Goal: Task Accomplishment & Management: Manage account settings

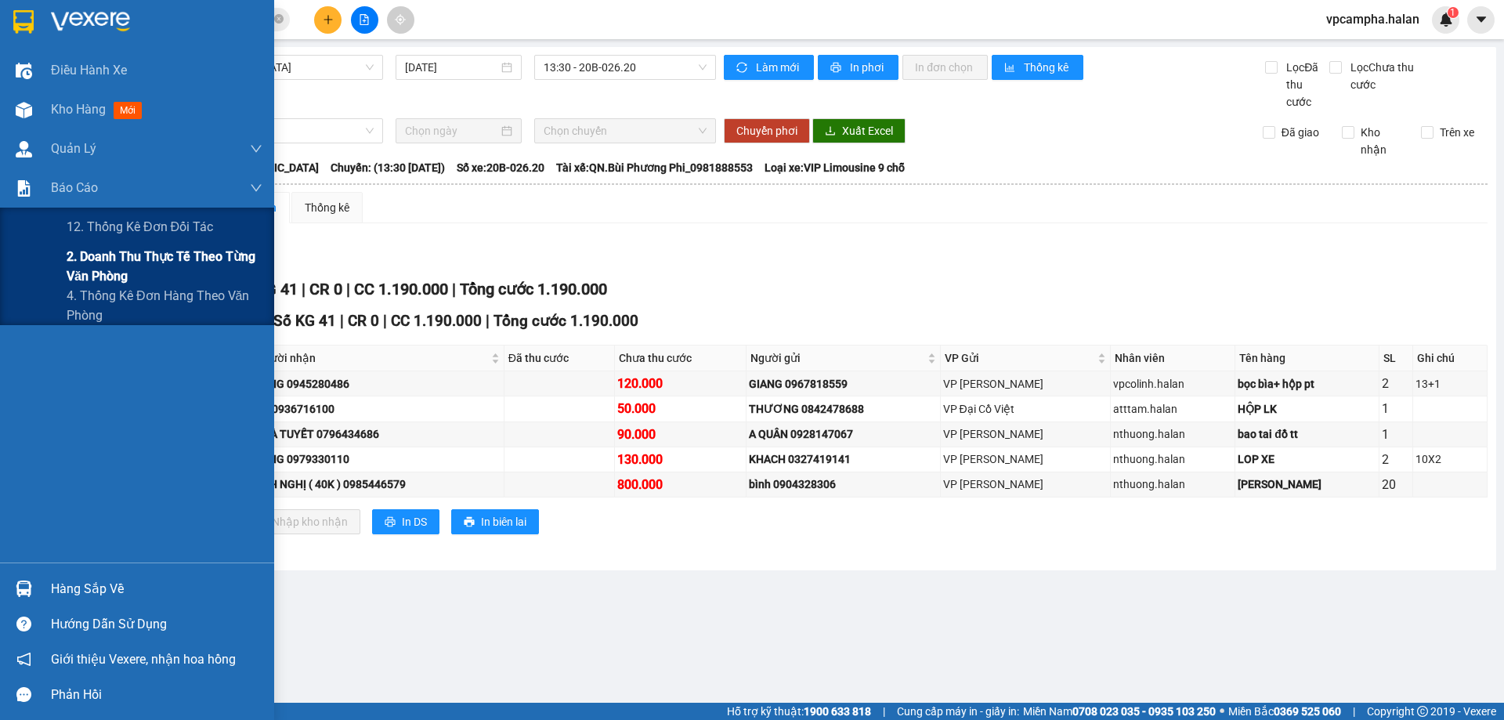
click at [95, 280] on span "2. Doanh thu thực tế theo từng văn phòng" at bounding box center [165, 266] width 196 height 39
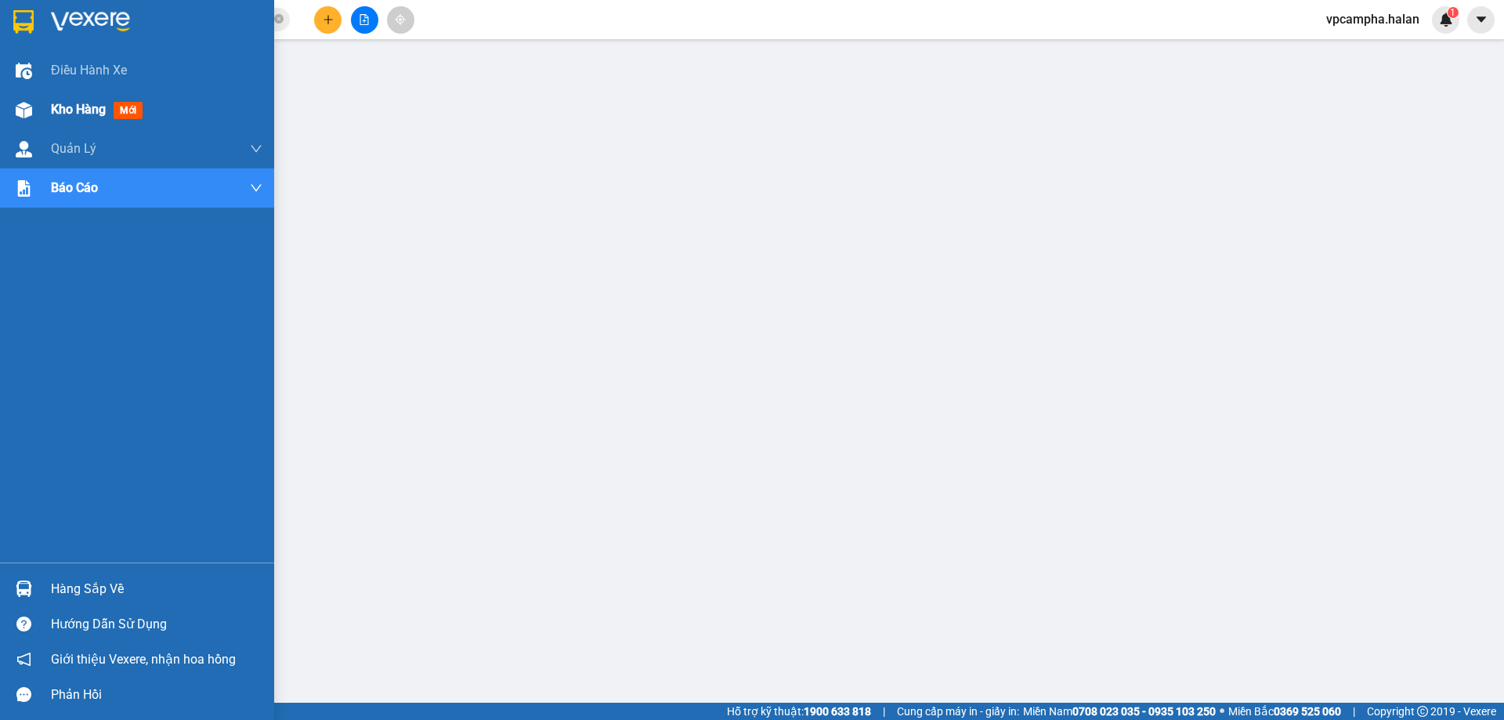
click at [56, 114] on span "Kho hàng" at bounding box center [78, 109] width 55 height 15
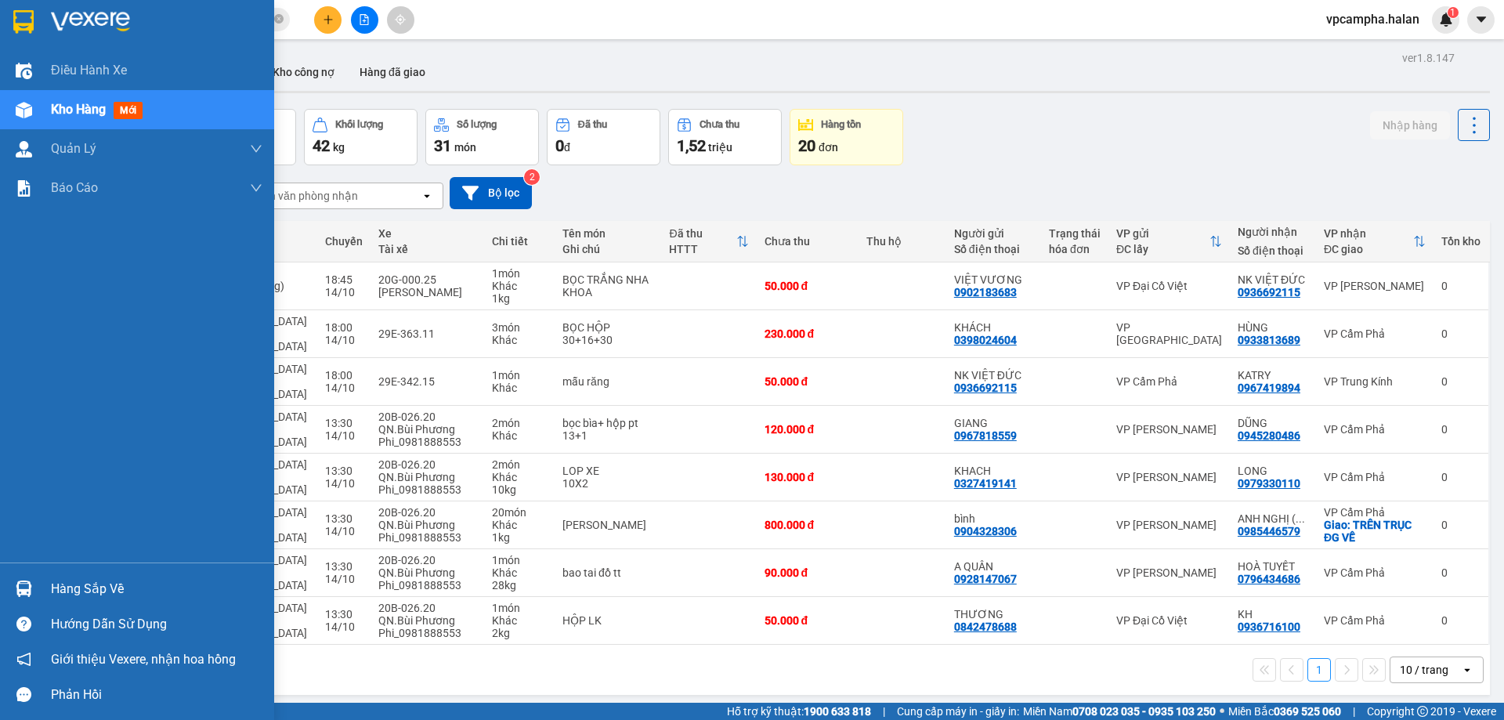
click at [146, 584] on div "Hàng sắp về" at bounding box center [157, 589] width 212 height 24
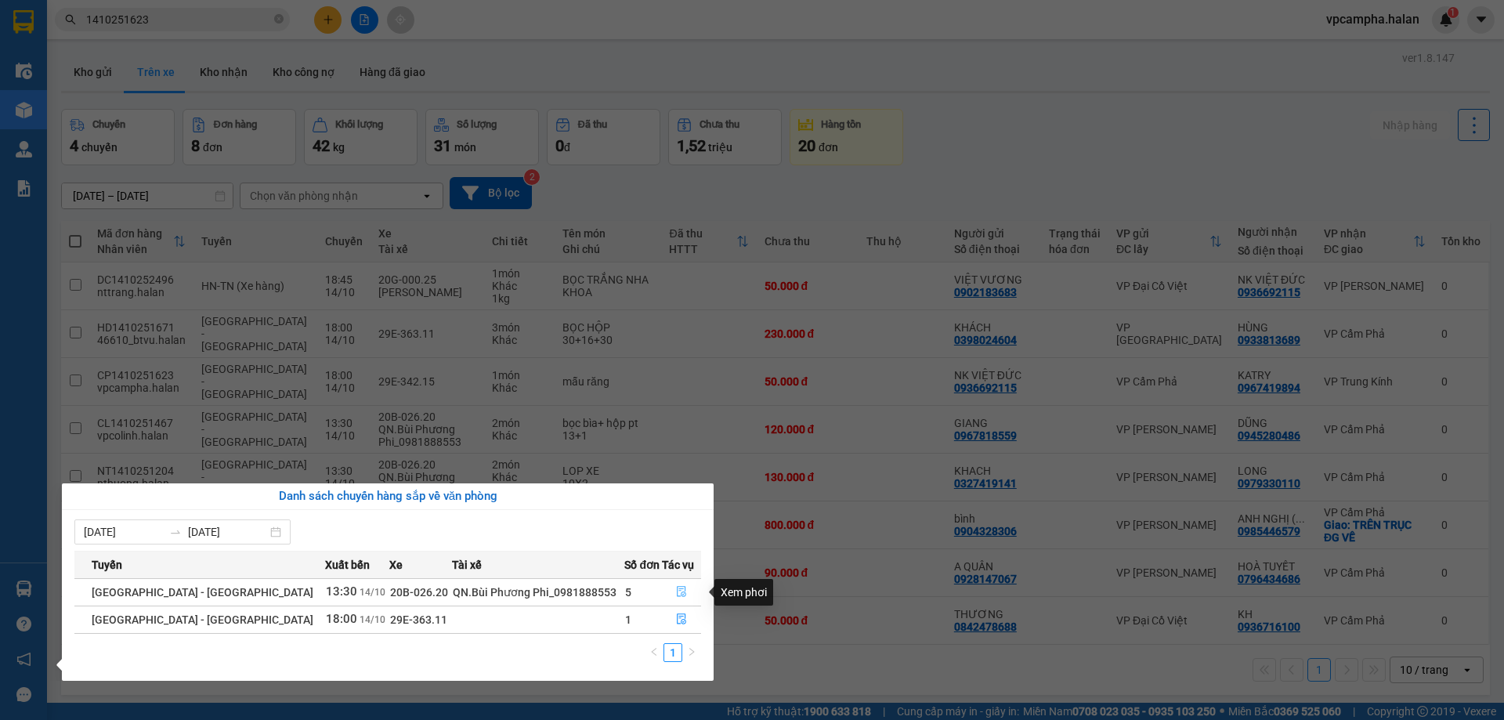
click at [676, 592] on icon "file-done" at bounding box center [681, 591] width 11 height 11
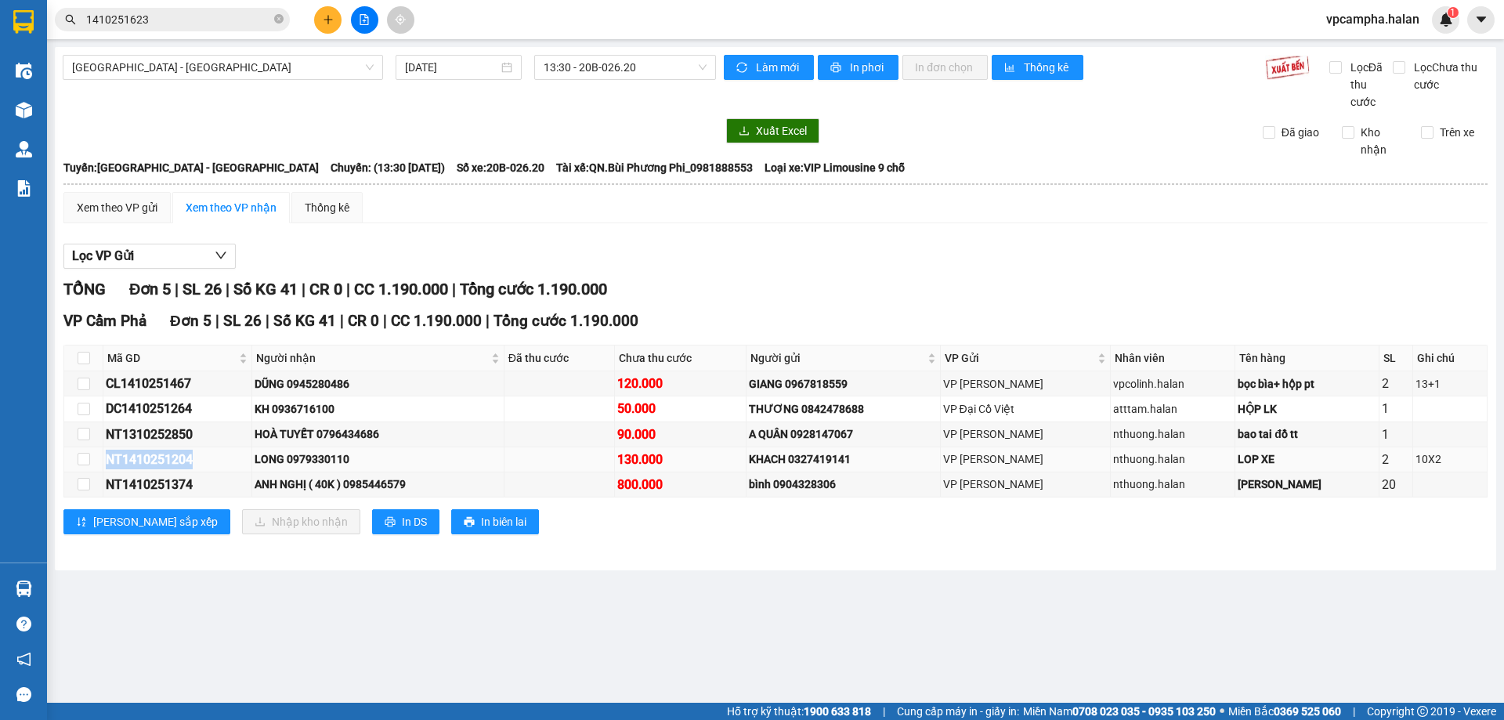
drag, startPoint x: 106, startPoint y: 456, endPoint x: 195, endPoint y: 468, distance: 90.1
click at [195, 468] on div "NT1410251204" at bounding box center [177, 460] width 143 height 20
copy div "NT1410251204"
drag, startPoint x: 262, startPoint y: 459, endPoint x: 365, endPoint y: 462, distance: 102.7
click at [365, 462] on div "LONG 0979330110" at bounding box center [378, 459] width 247 height 17
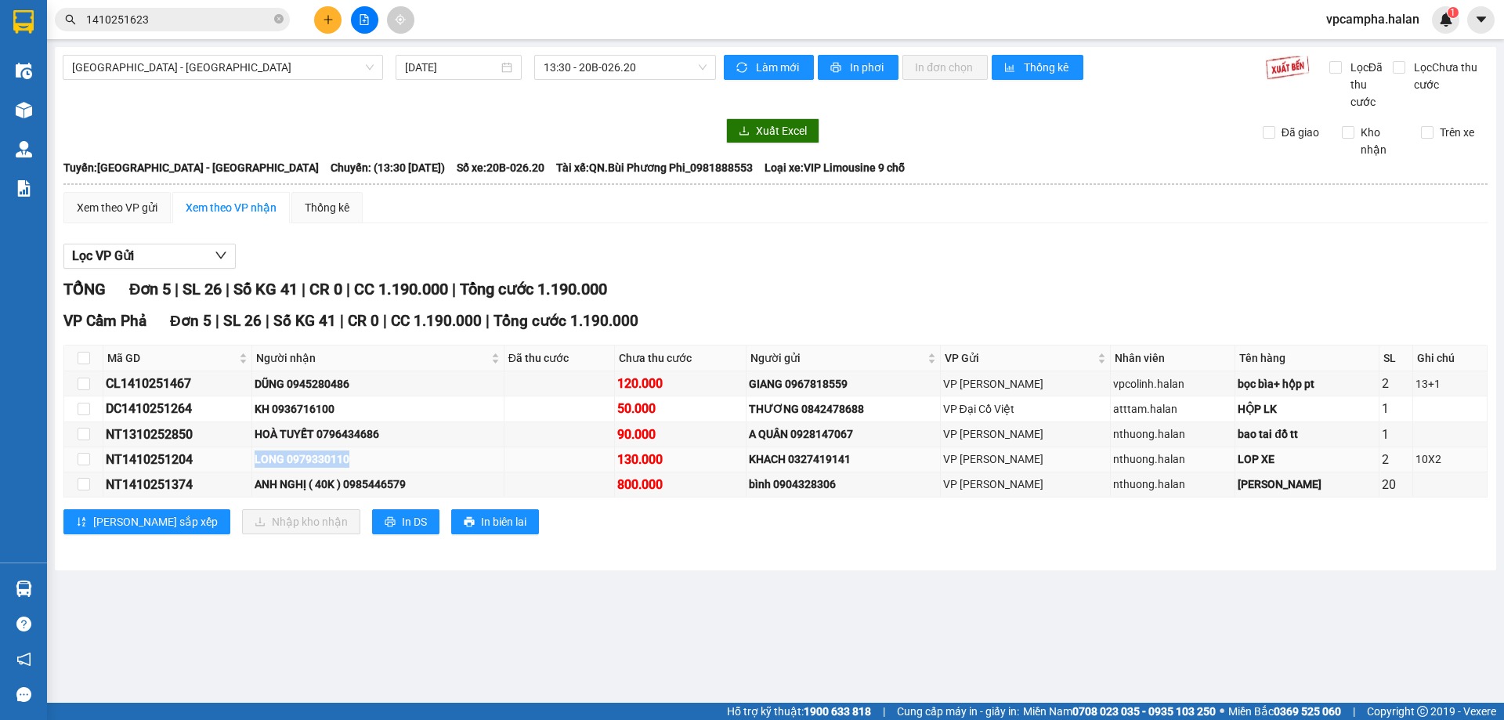
copy div "LONG 0979330110"
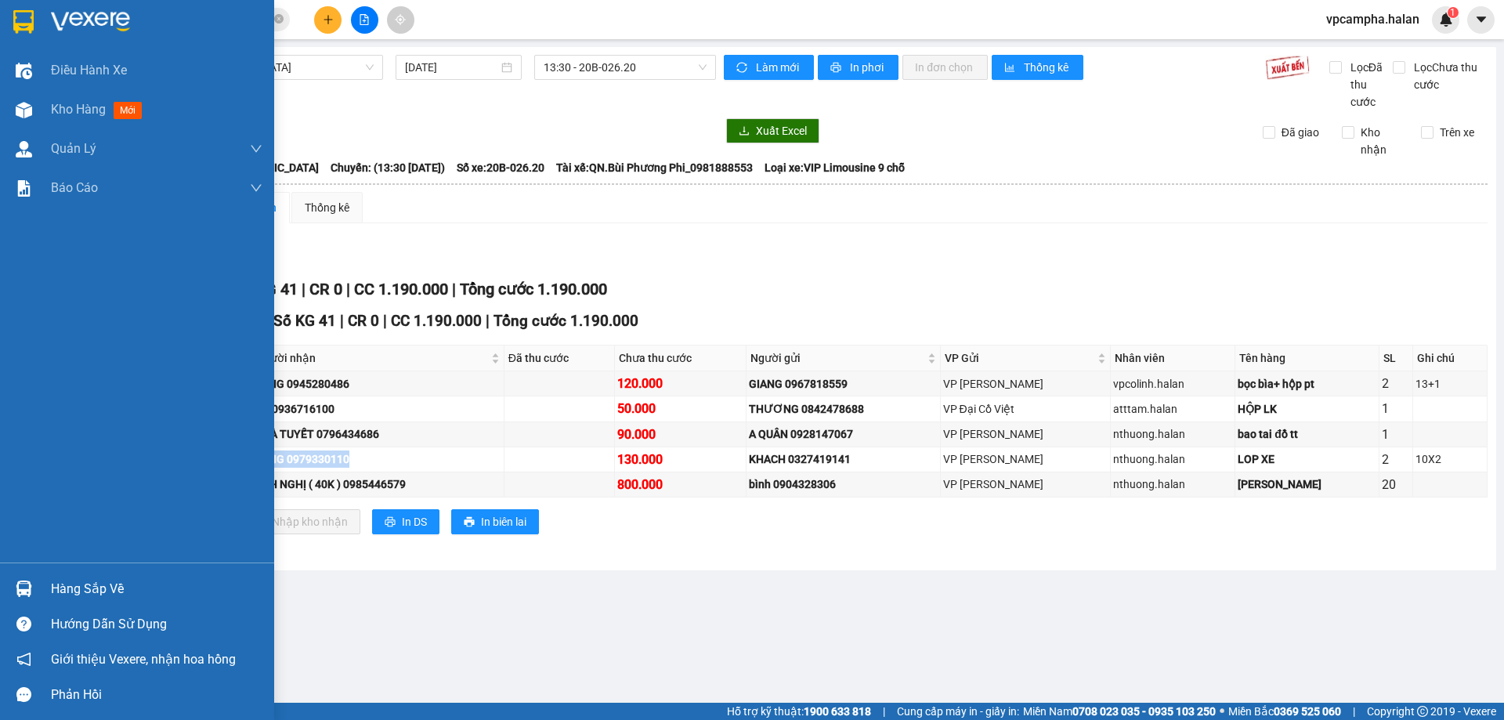
click at [63, 588] on div "Hàng sắp về" at bounding box center [157, 589] width 212 height 24
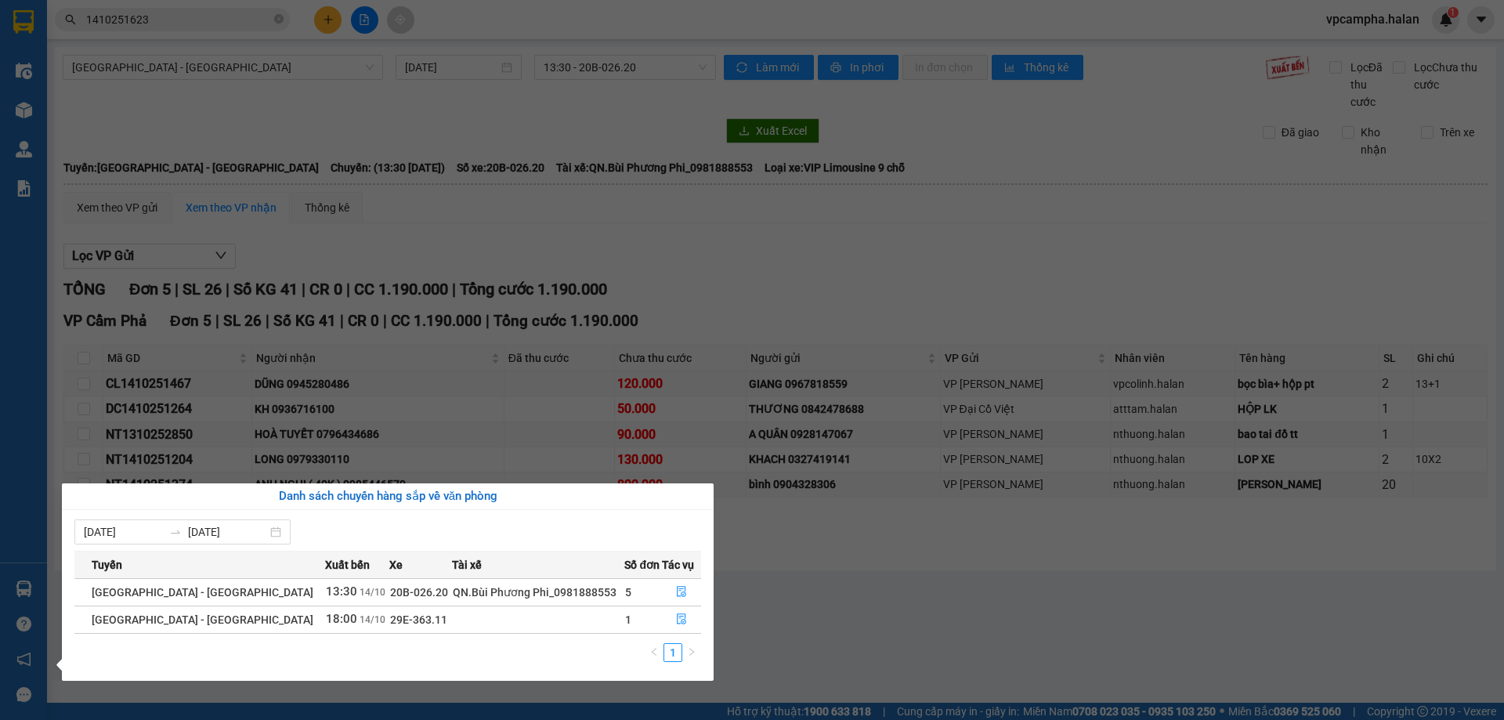
click at [844, 630] on section "Kết quả tìm kiếm ( 1 ) Bộ lọc Mã ĐH Trạng thái Món hàng Thu hộ Tổng cước Chưa c…" at bounding box center [752, 360] width 1504 height 720
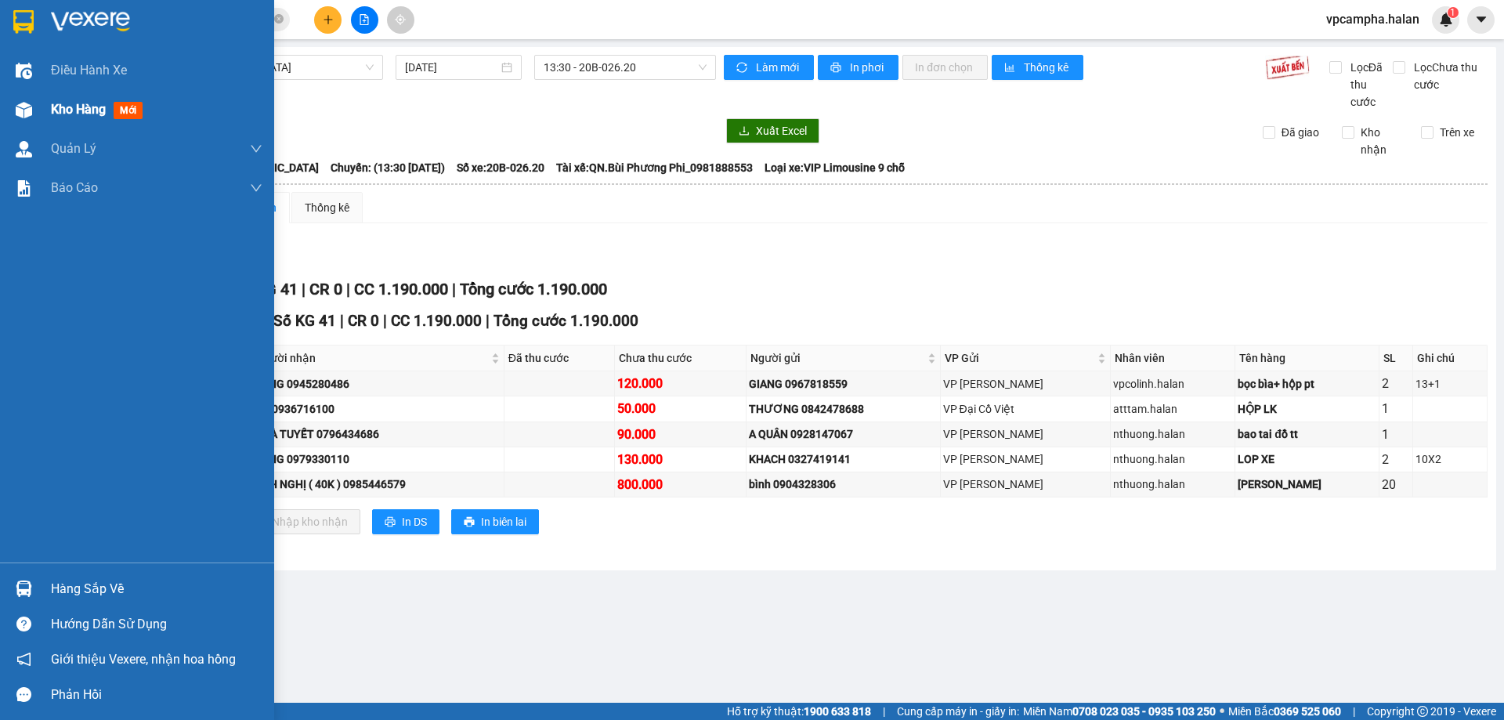
click at [23, 118] on div at bounding box center [23, 109] width 27 height 27
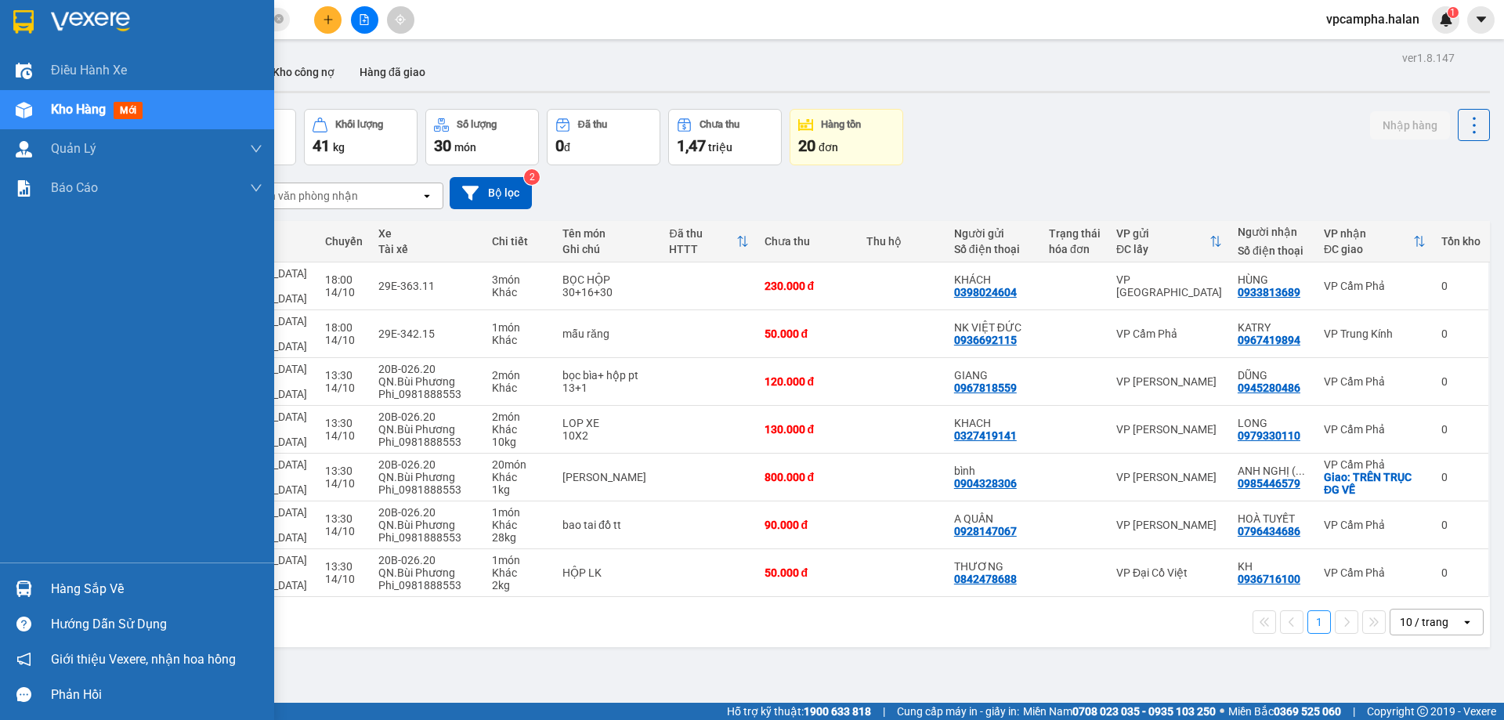
click at [55, 587] on div "Hàng sắp về" at bounding box center [157, 589] width 212 height 24
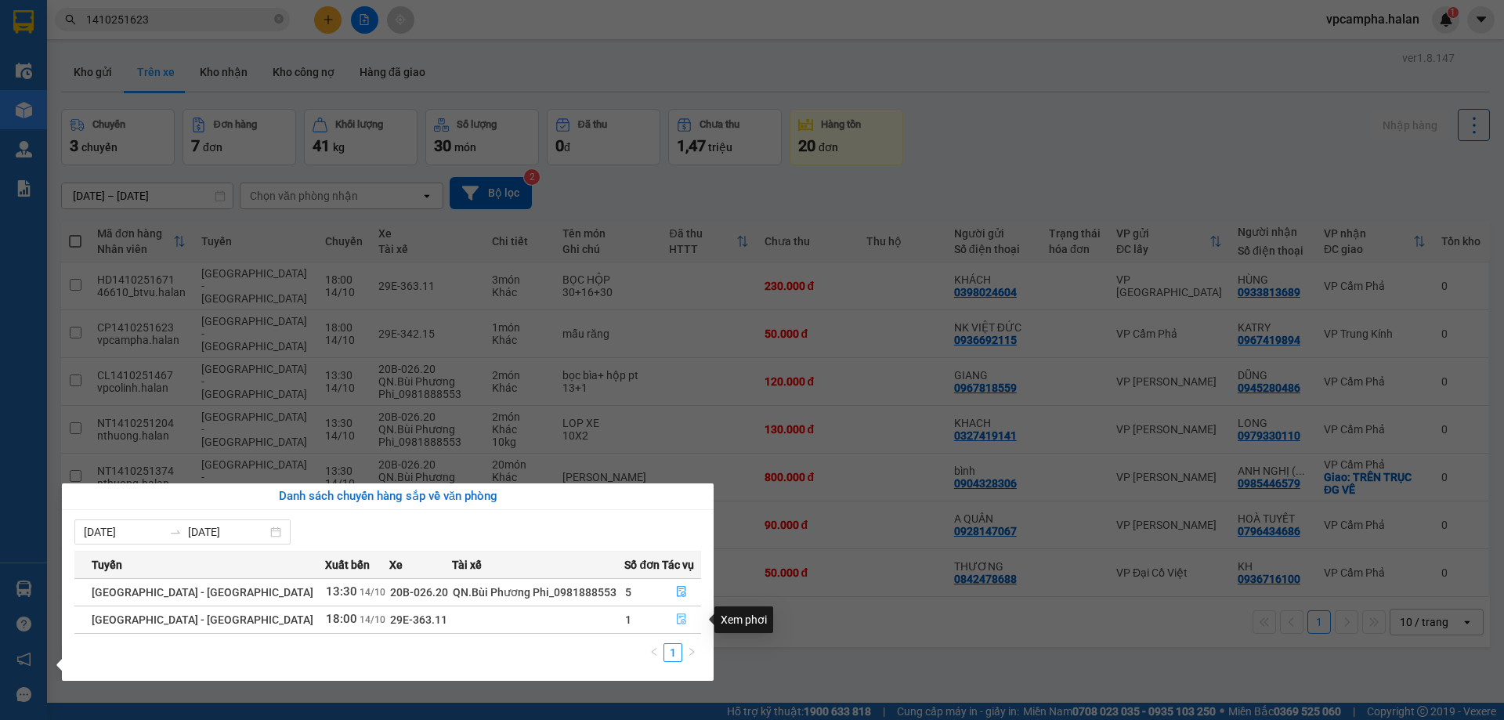
click at [677, 621] on icon "file-done" at bounding box center [681, 619] width 9 height 11
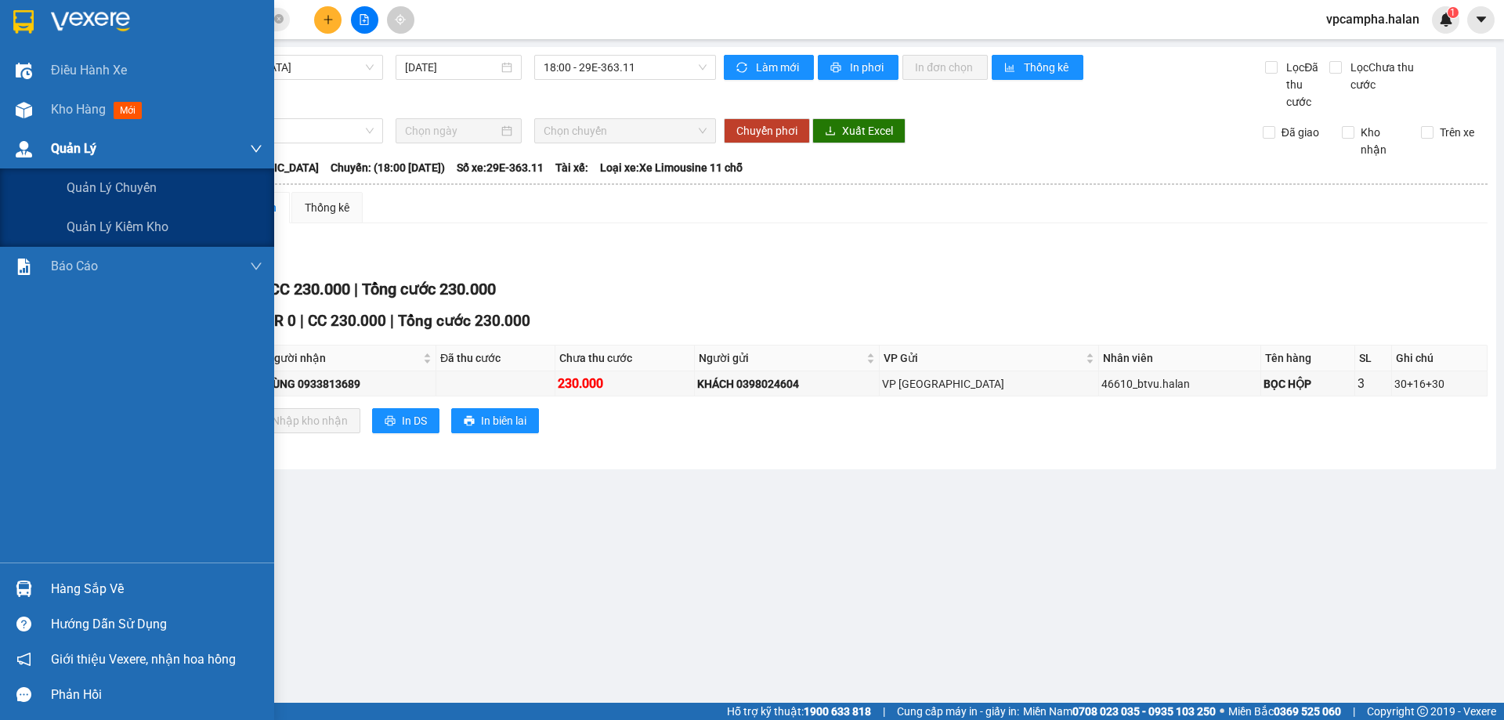
click at [105, 147] on div "Quản Lý" at bounding box center [157, 148] width 212 height 39
click at [125, 185] on span "Quản lý chuyến" at bounding box center [112, 188] width 91 height 20
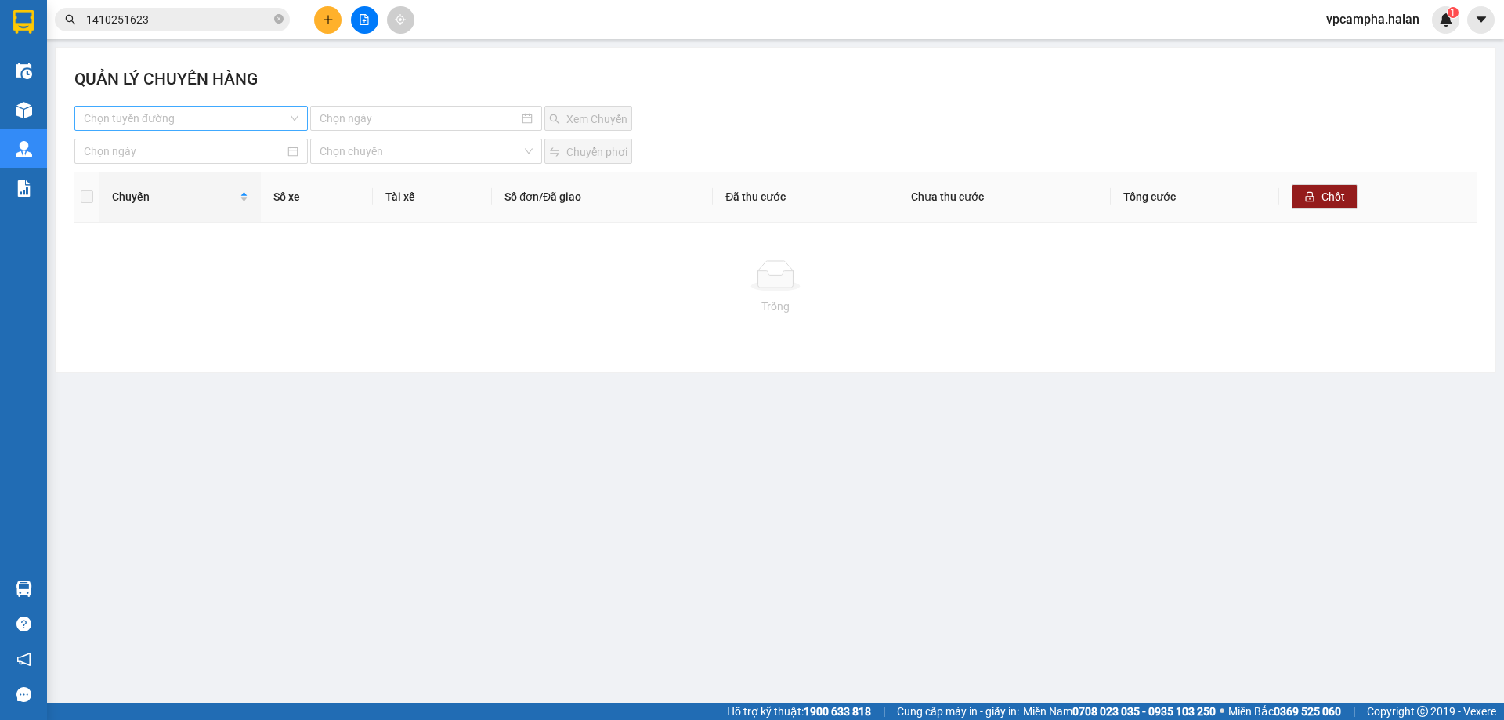
click at [215, 127] on input "search" at bounding box center [186, 119] width 204 height 24
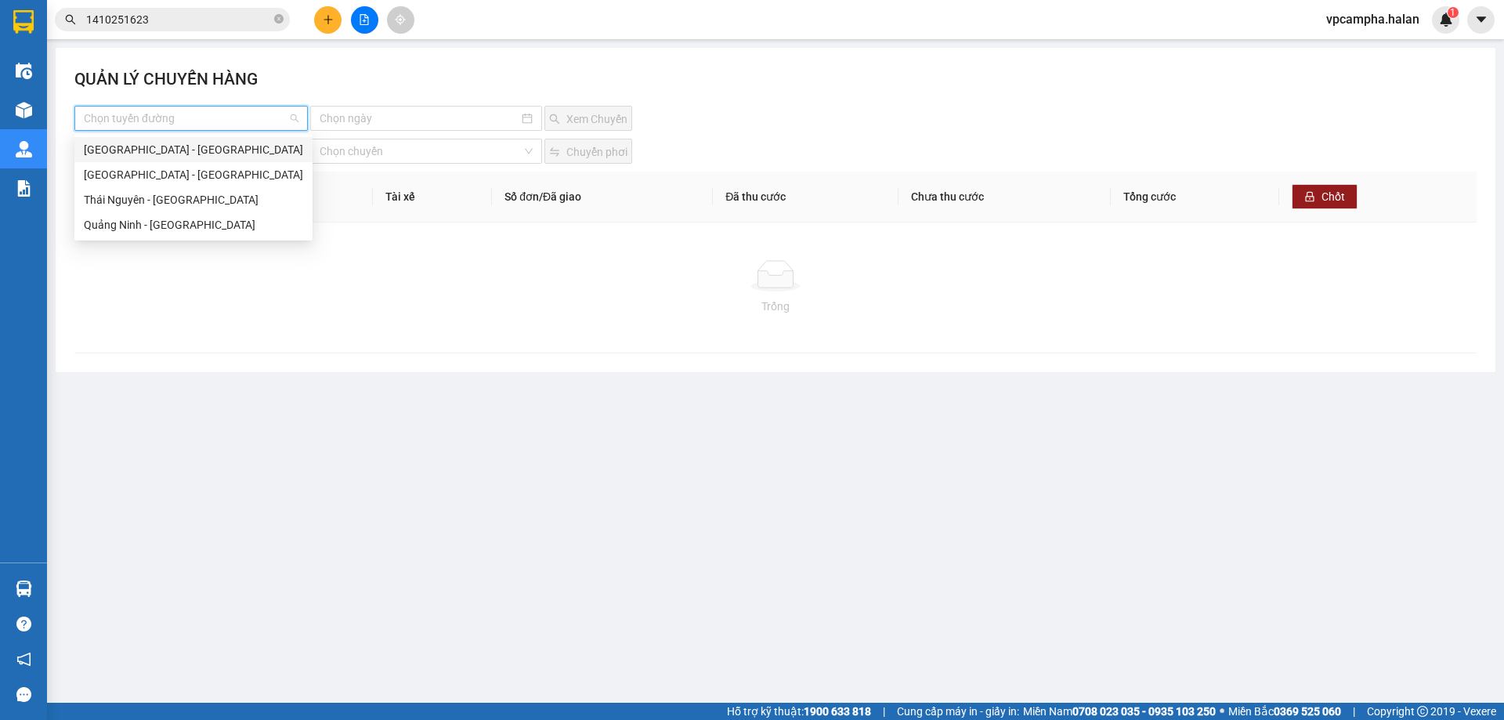
click at [183, 155] on div "[GEOGRAPHIC_DATA] - [GEOGRAPHIC_DATA]" at bounding box center [193, 149] width 219 height 17
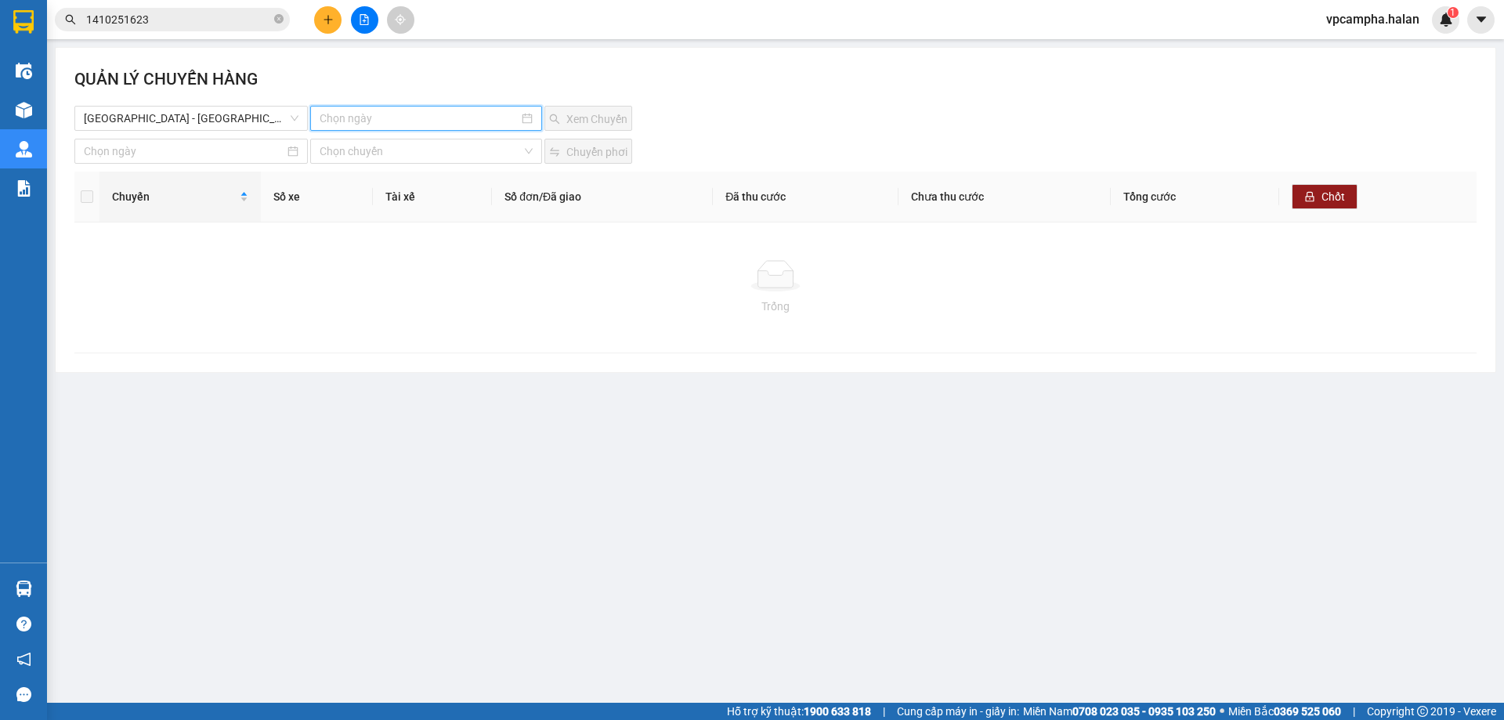
click at [345, 118] on input at bounding box center [419, 118] width 198 height 17
type input "14-10-2025"
click at [396, 259] on div "14" at bounding box center [390, 256] width 19 height 19
click at [577, 113] on span "Xem Chuyến" at bounding box center [596, 118] width 61 height 17
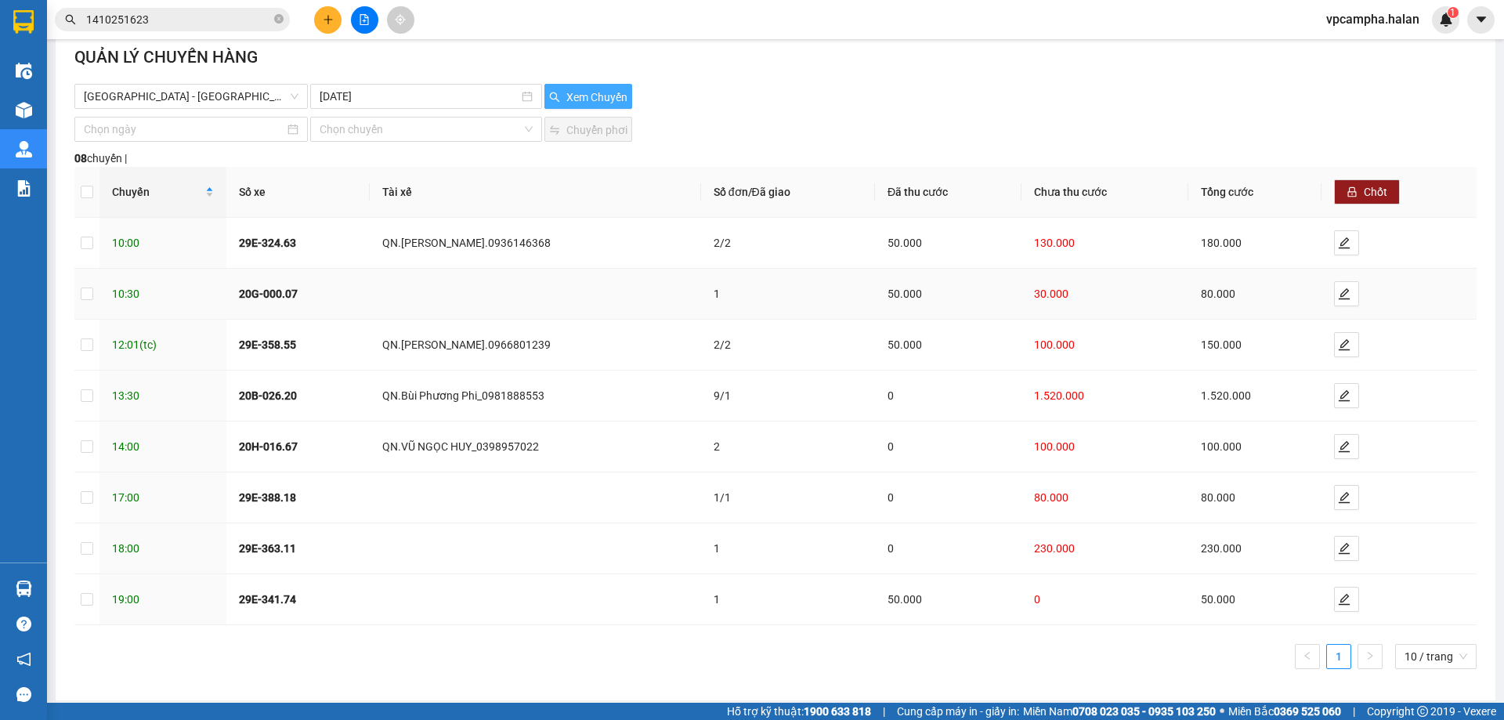
scroll to position [28, 0]
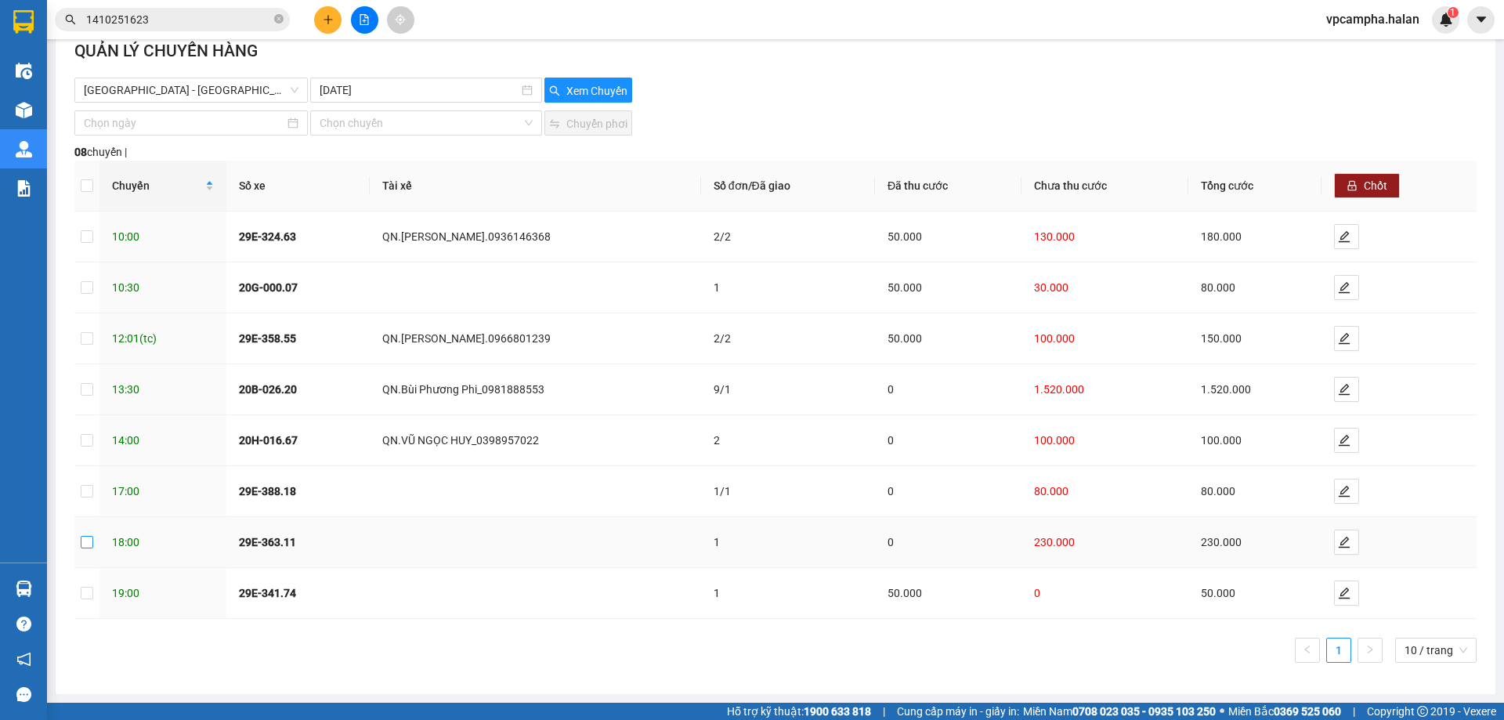
click at [88, 541] on input "checkbox" at bounding box center [87, 542] width 13 height 13
checkbox input "true"
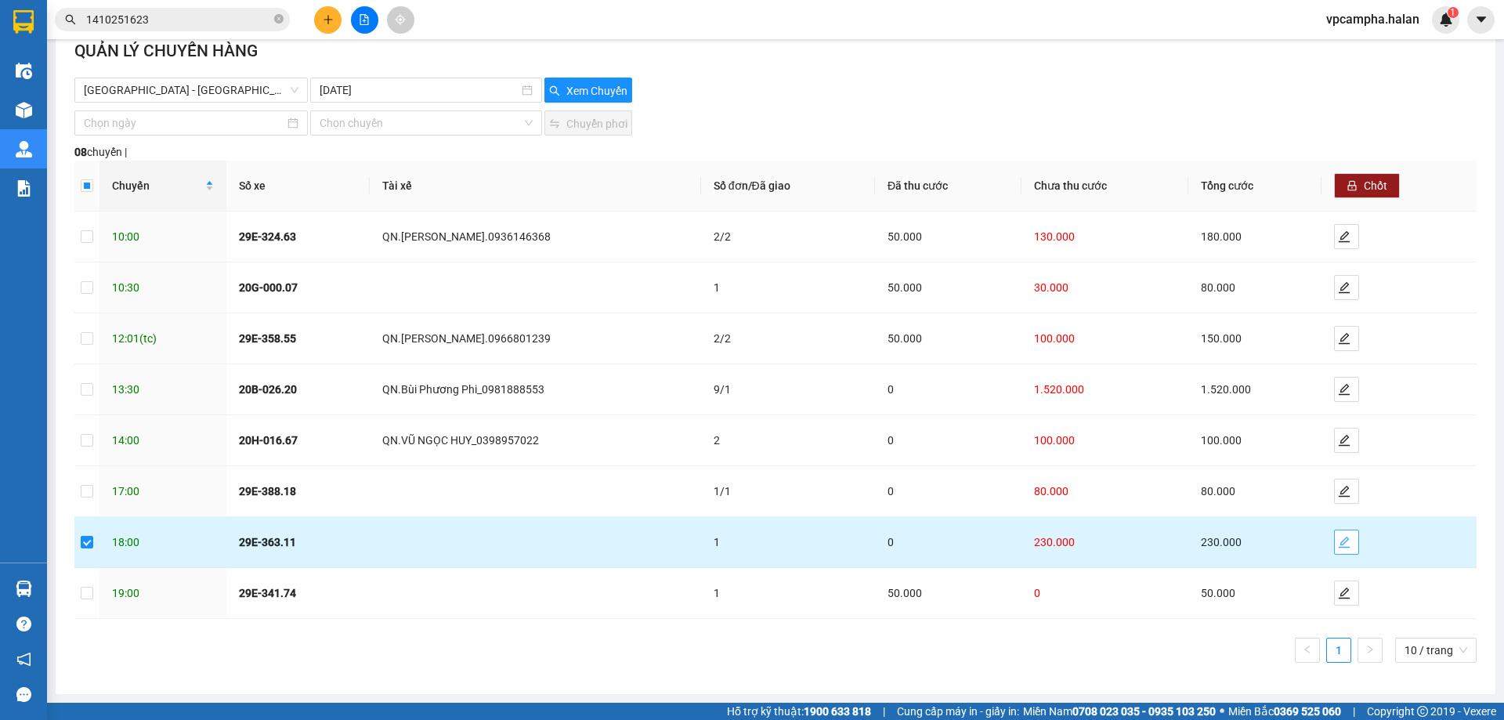
click at [1339, 541] on icon "edit" at bounding box center [1344, 542] width 13 height 13
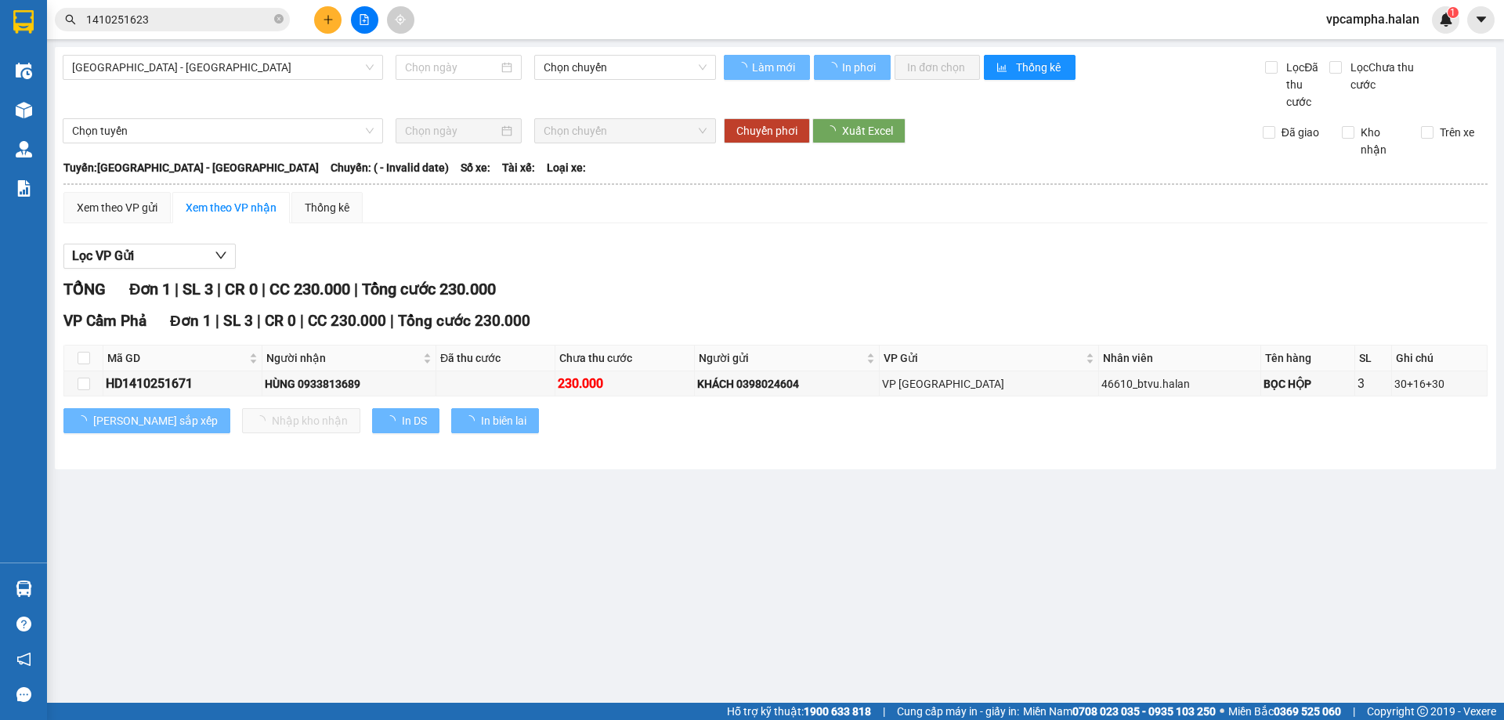
type input "14/10/2025"
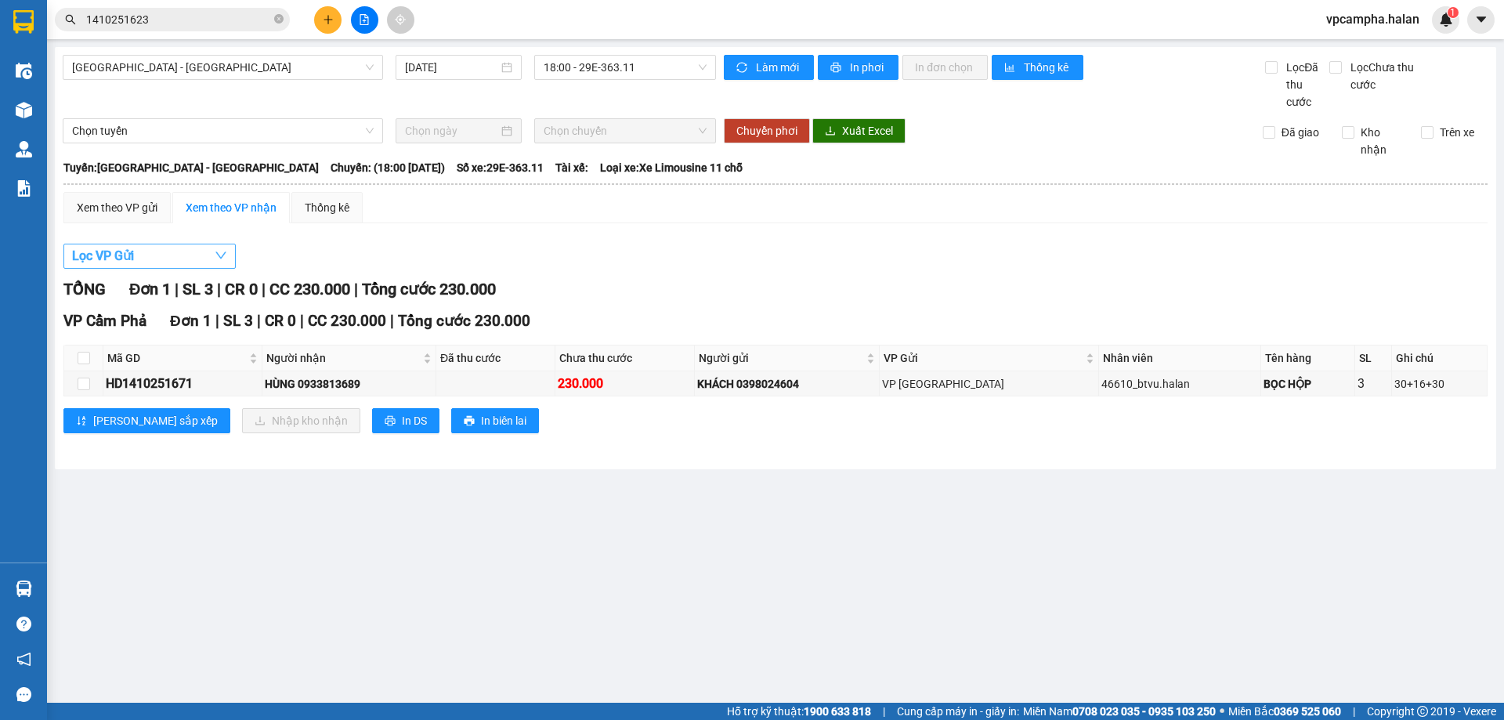
click at [197, 255] on button "Lọc VP Gửi" at bounding box center [149, 256] width 172 height 25
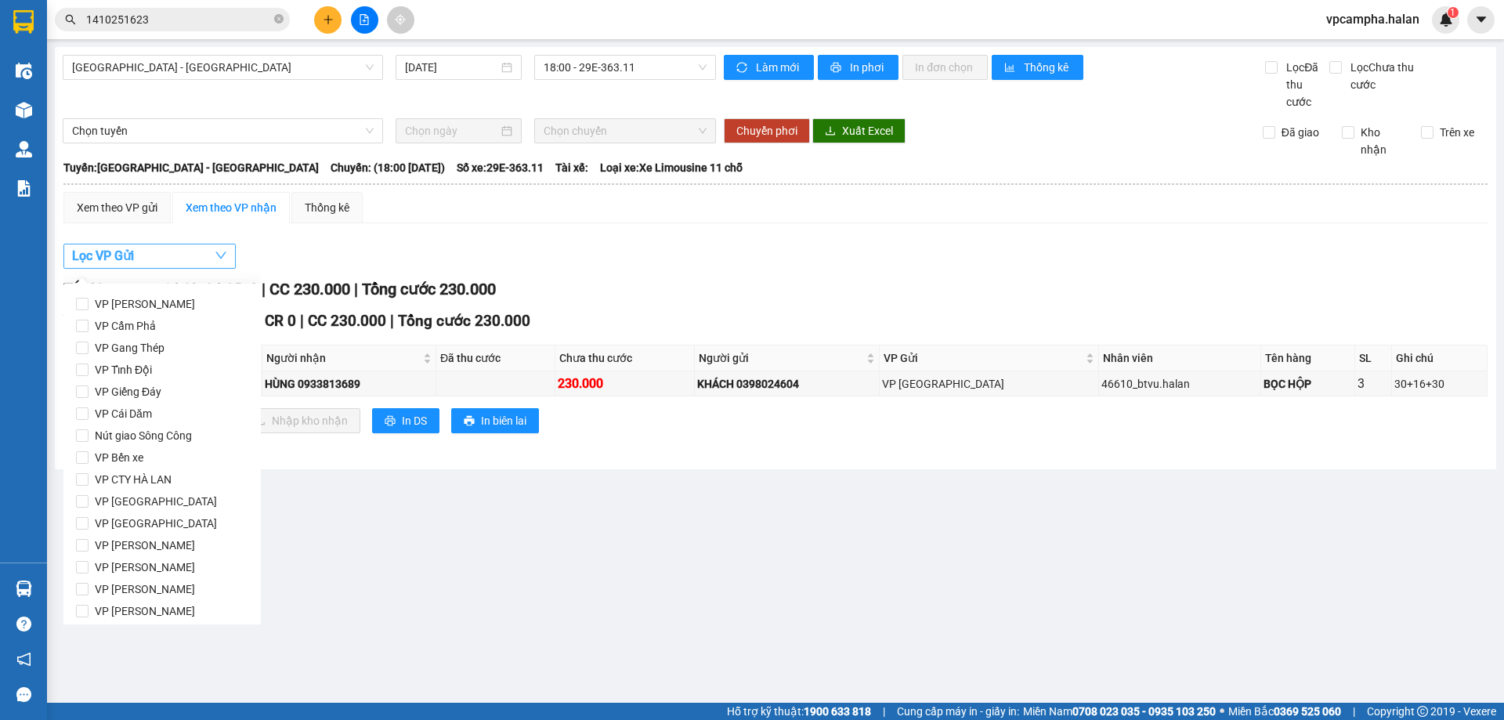
click at [197, 255] on button "Lọc VP Gửi" at bounding box center [149, 256] width 172 height 25
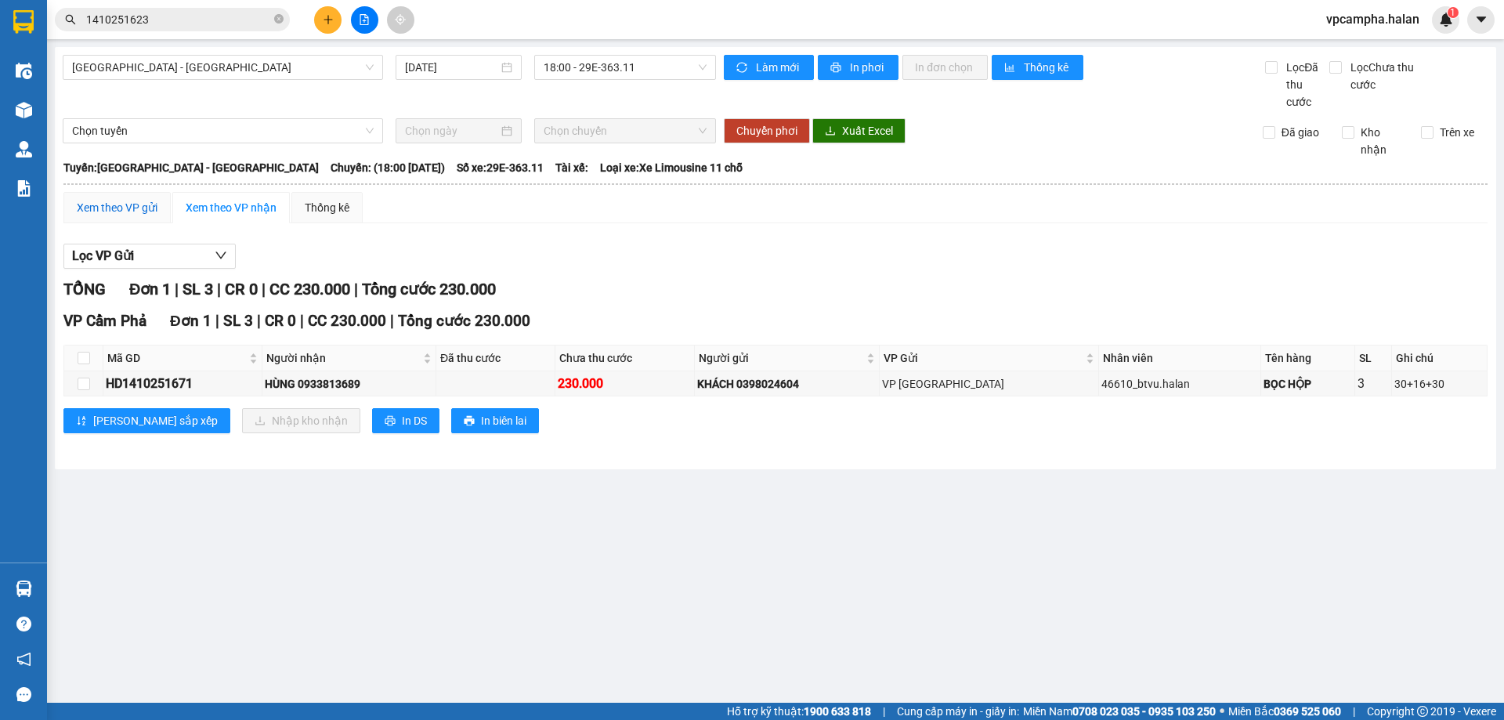
click at [134, 212] on div "Xem theo VP gửi" at bounding box center [117, 207] width 81 height 17
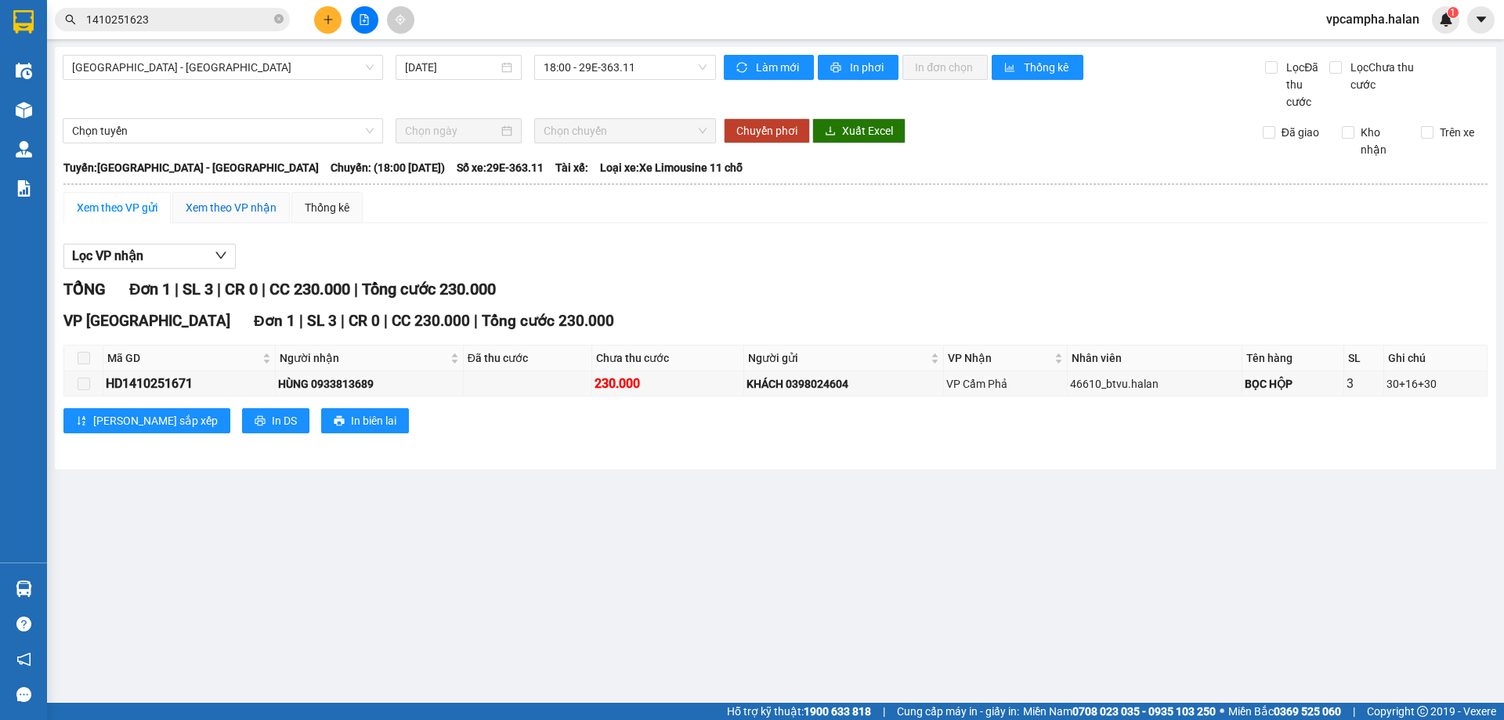
click at [223, 204] on div "Xem theo VP nhận" at bounding box center [231, 207] width 91 height 17
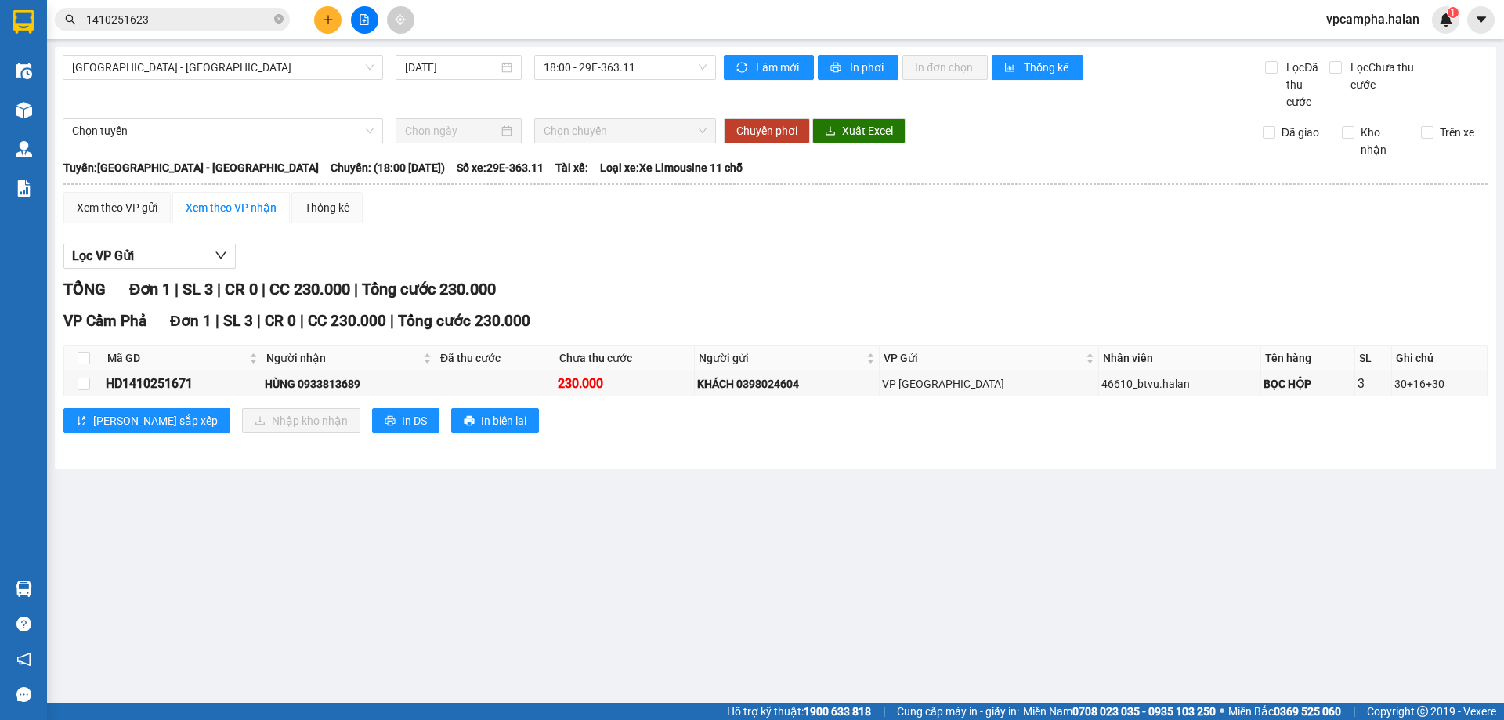
click at [169, 560] on main "Hà Nội - Quảng Ninh 14/10/2025 18:00 - 29E-363.11 Làm mới In phơi In đơn chọn T…" at bounding box center [752, 351] width 1504 height 703
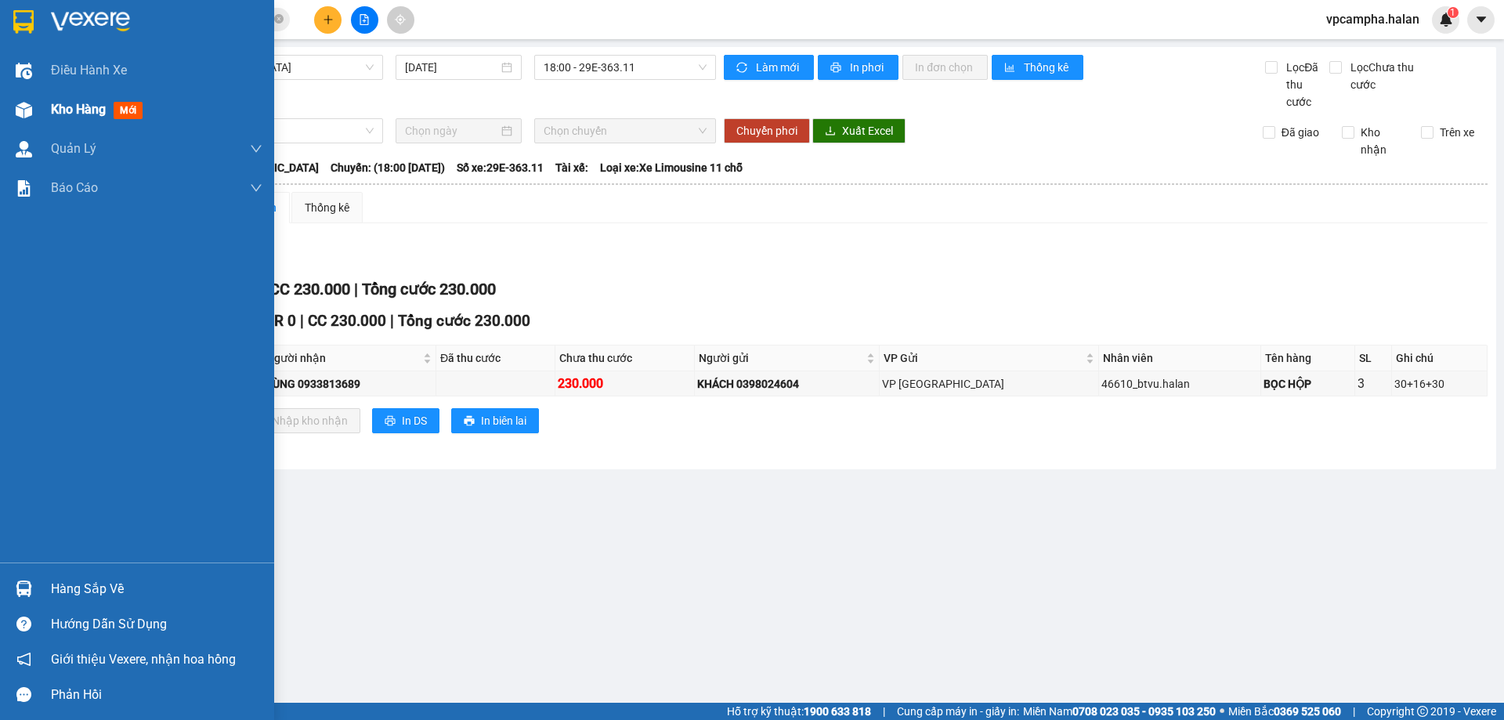
click at [31, 101] on div at bounding box center [23, 109] width 27 height 27
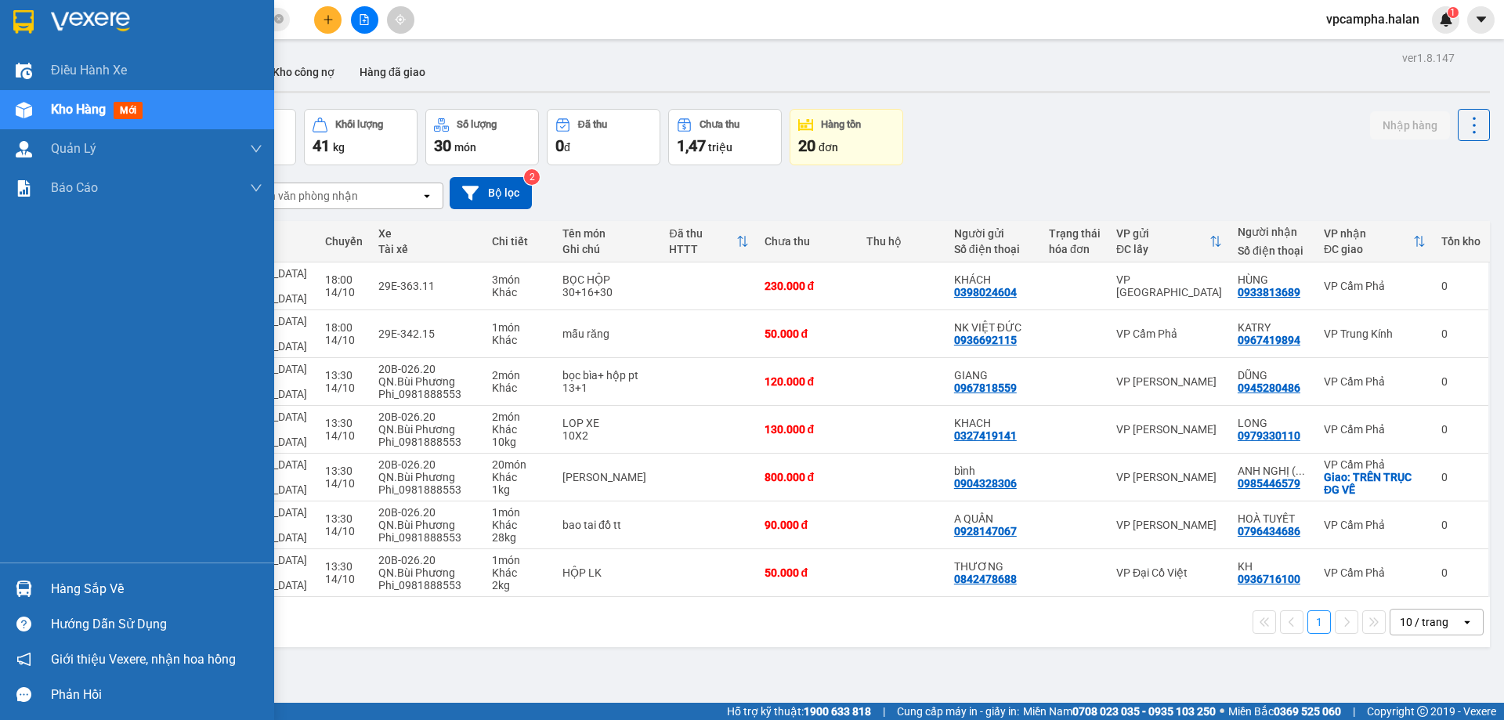
click at [85, 120] on div "Kho hàng mới" at bounding box center [157, 109] width 212 height 39
click at [45, 584] on div "Hàng sắp về" at bounding box center [137, 588] width 274 height 35
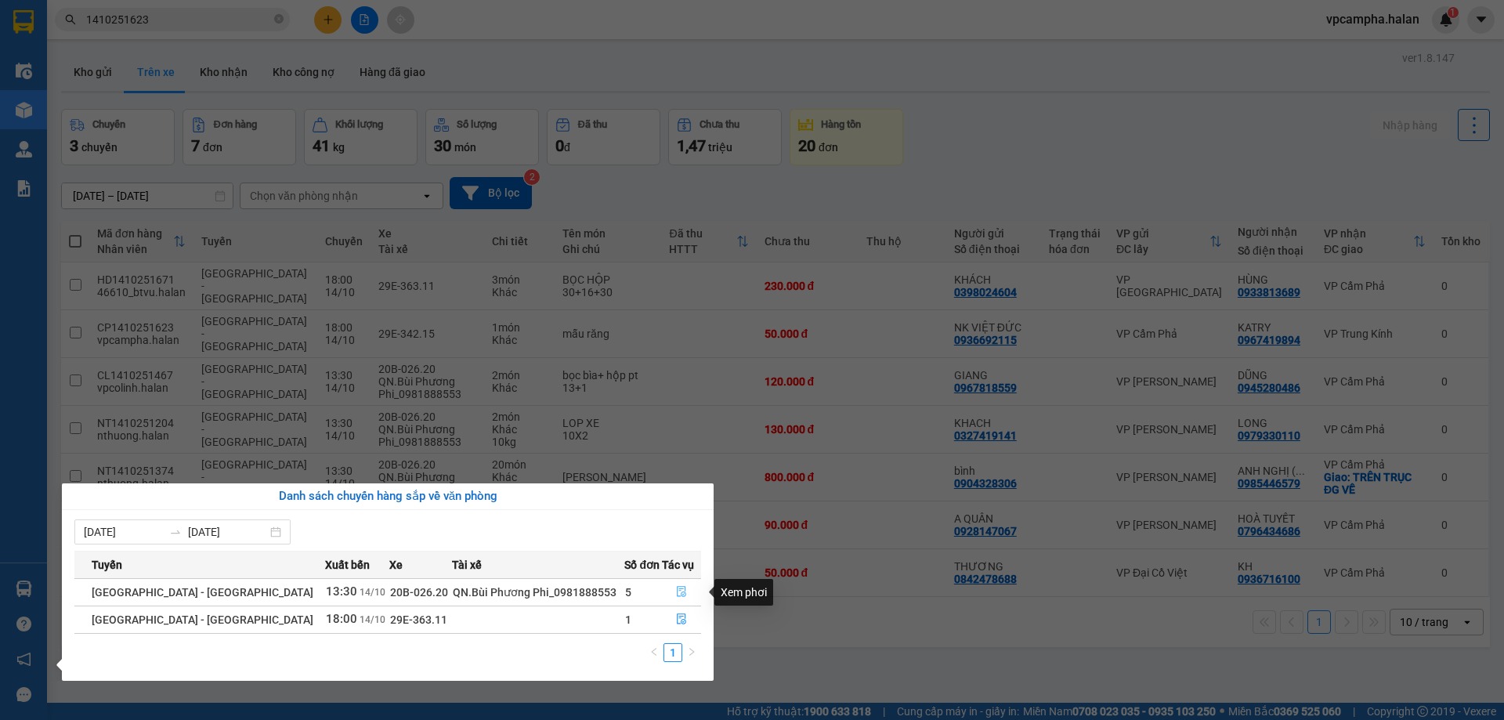
click at [678, 591] on icon "file-done" at bounding box center [681, 591] width 11 height 11
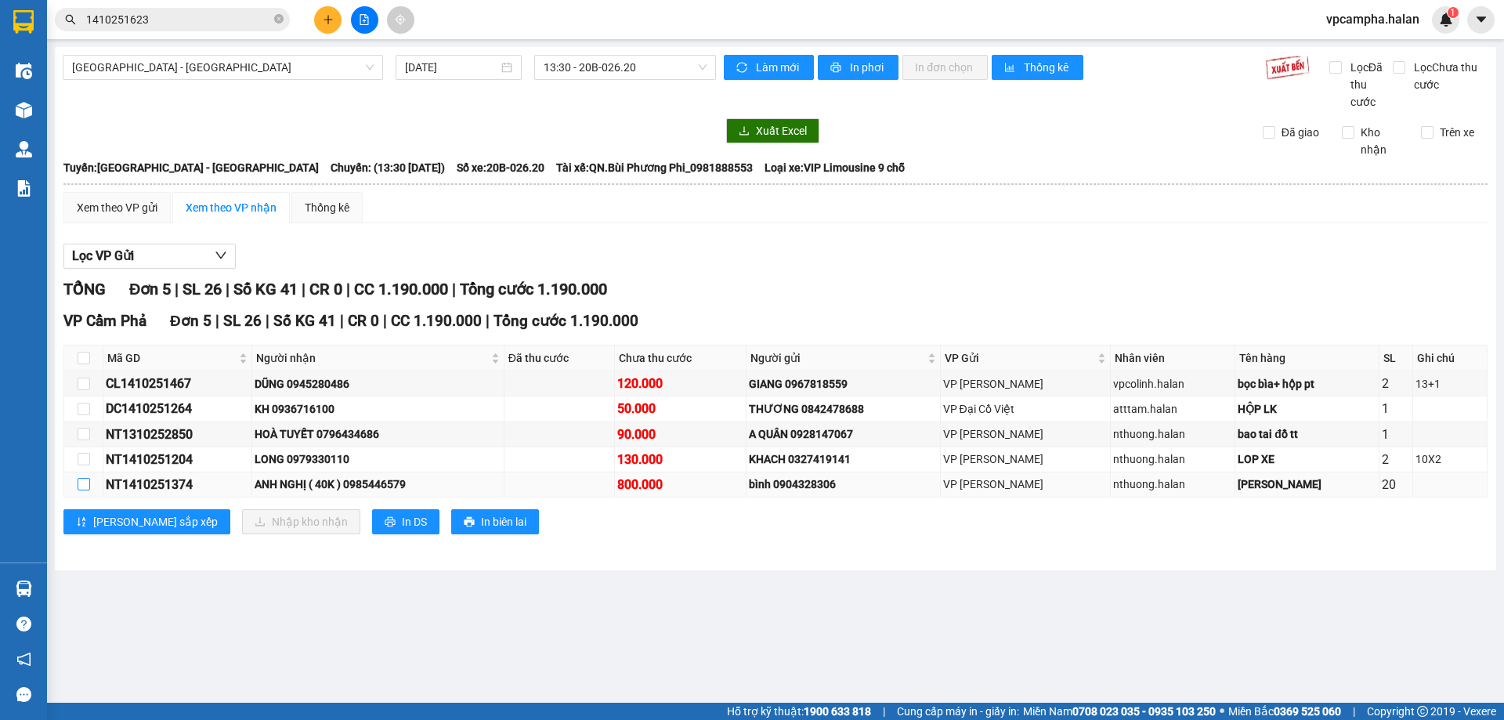
click at [82, 486] on input "checkbox" at bounding box center [84, 484] width 13 height 13
checkbox input "true"
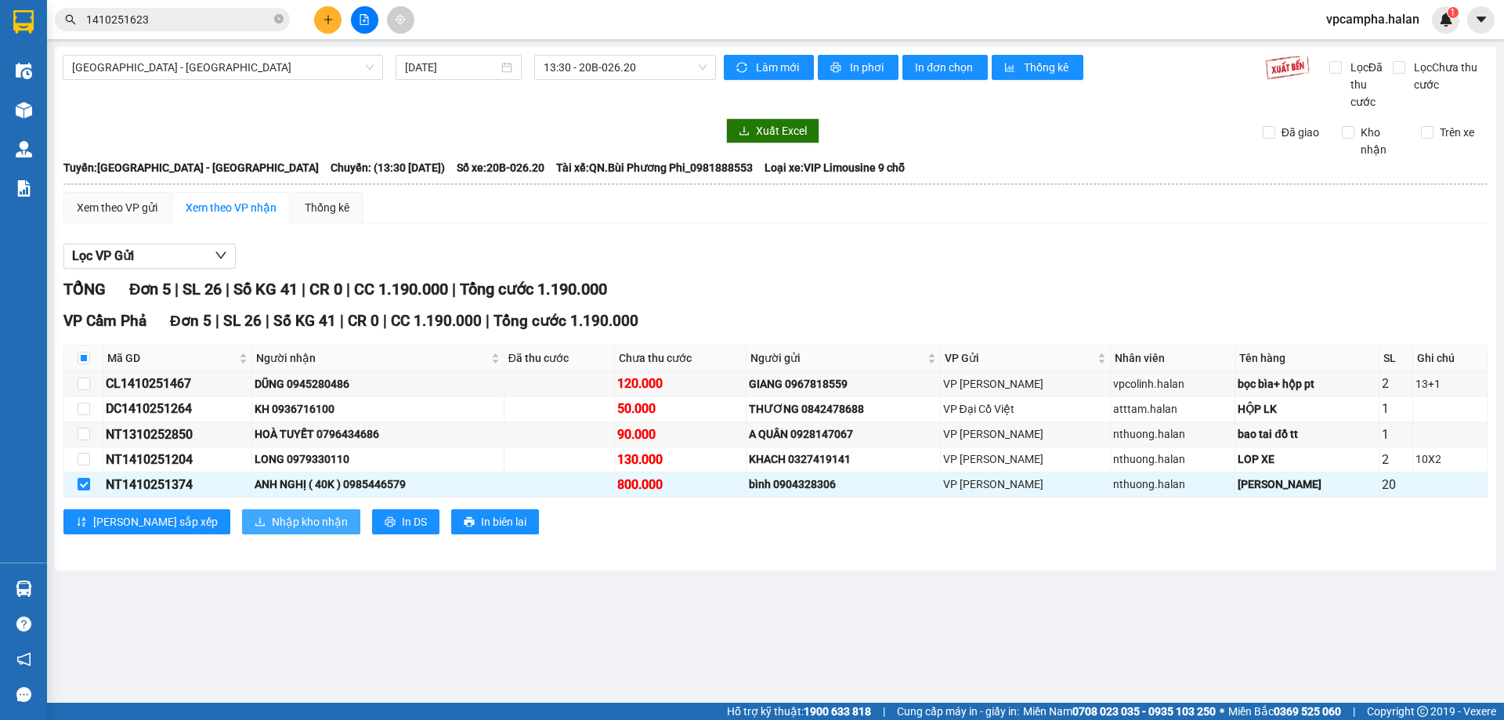
click at [272, 524] on span "Nhập kho nhận" at bounding box center [310, 521] width 76 height 17
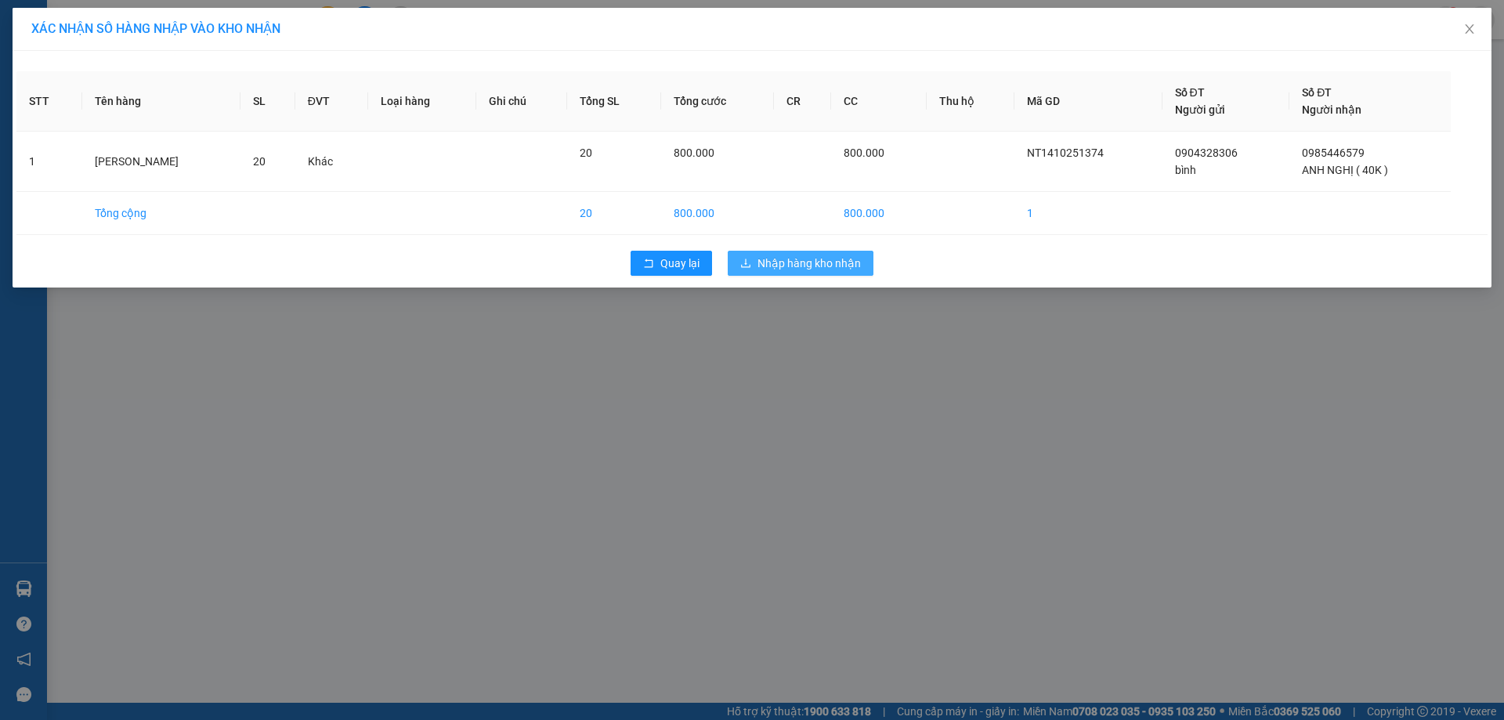
click at [810, 252] on button "Nhập hàng kho nhận" at bounding box center [801, 263] width 146 height 25
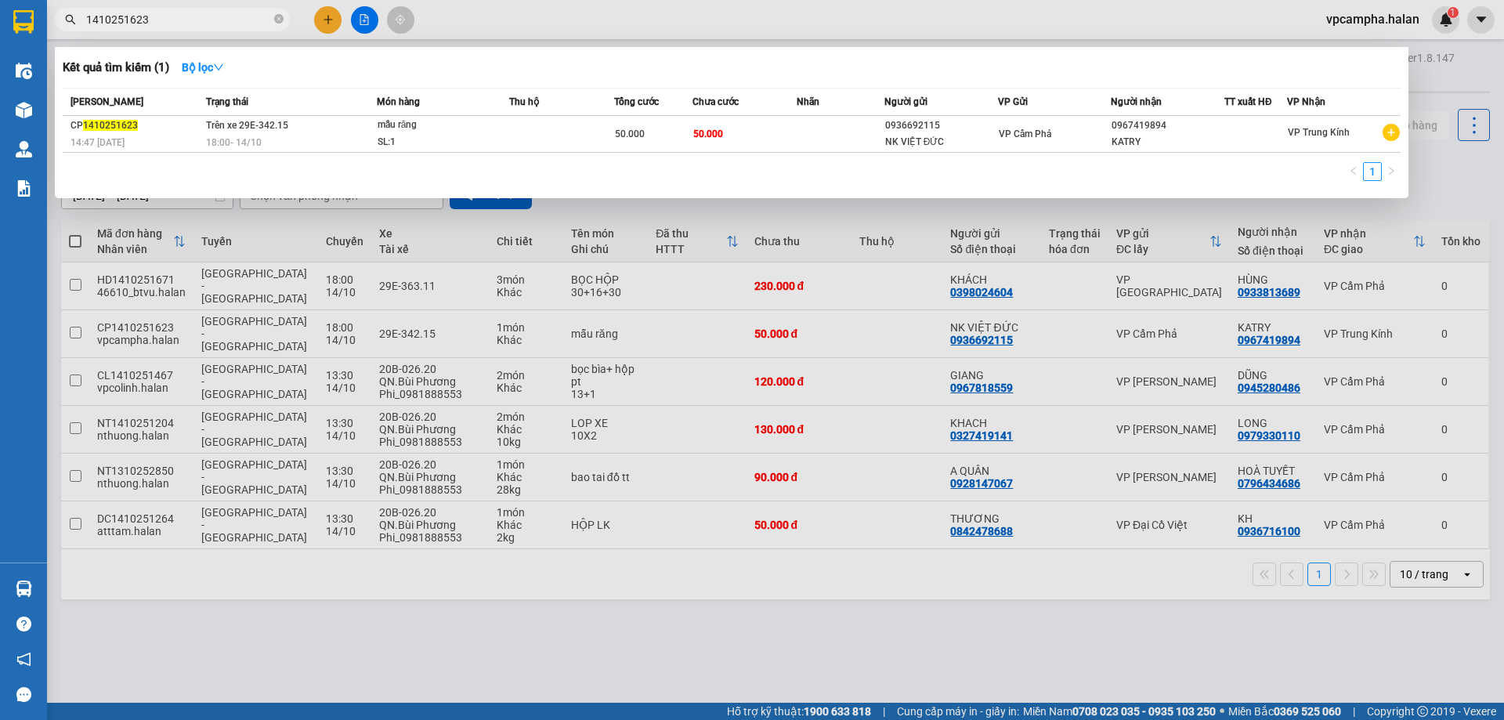
click at [206, 13] on input "1410251623" at bounding box center [178, 19] width 185 height 17
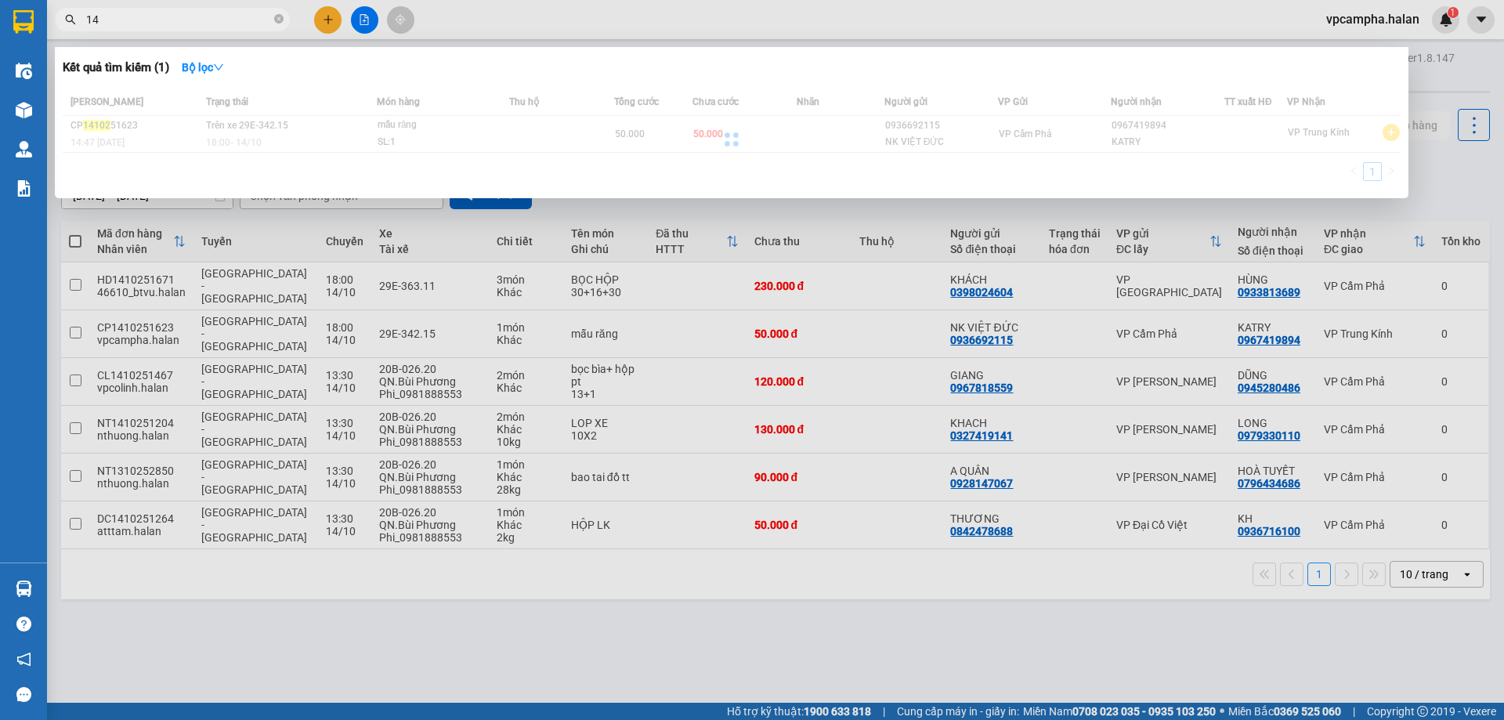
type input "1"
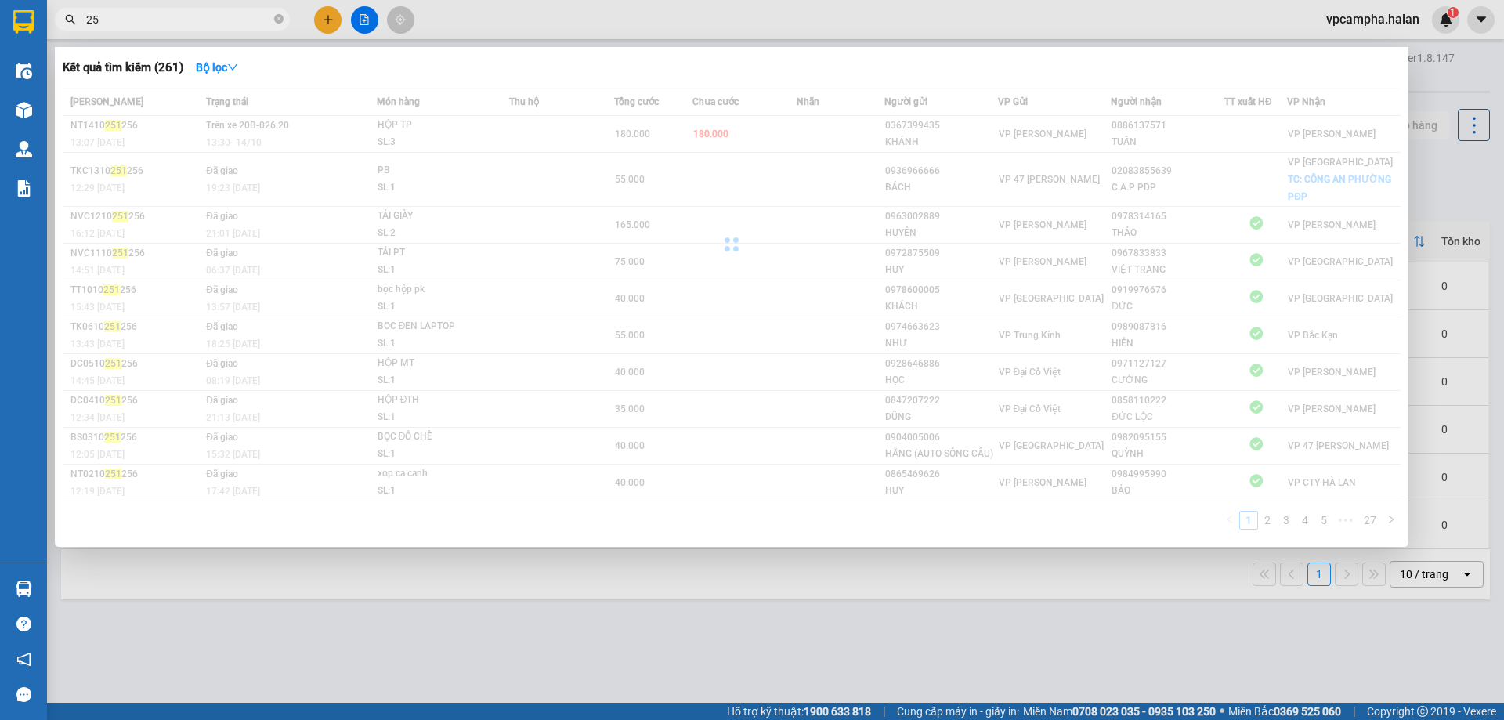
type input "2"
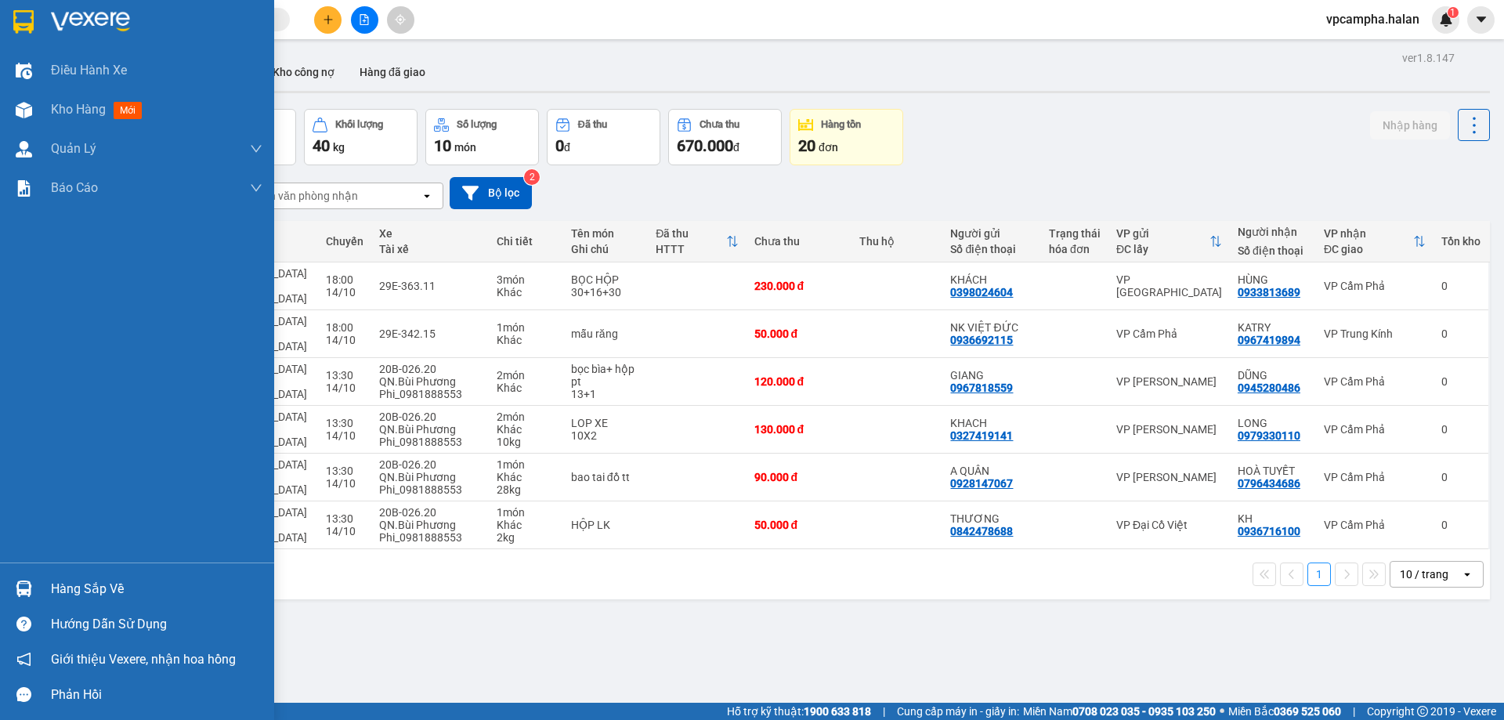
click at [40, 595] on div "Hàng sắp về" at bounding box center [137, 588] width 274 height 35
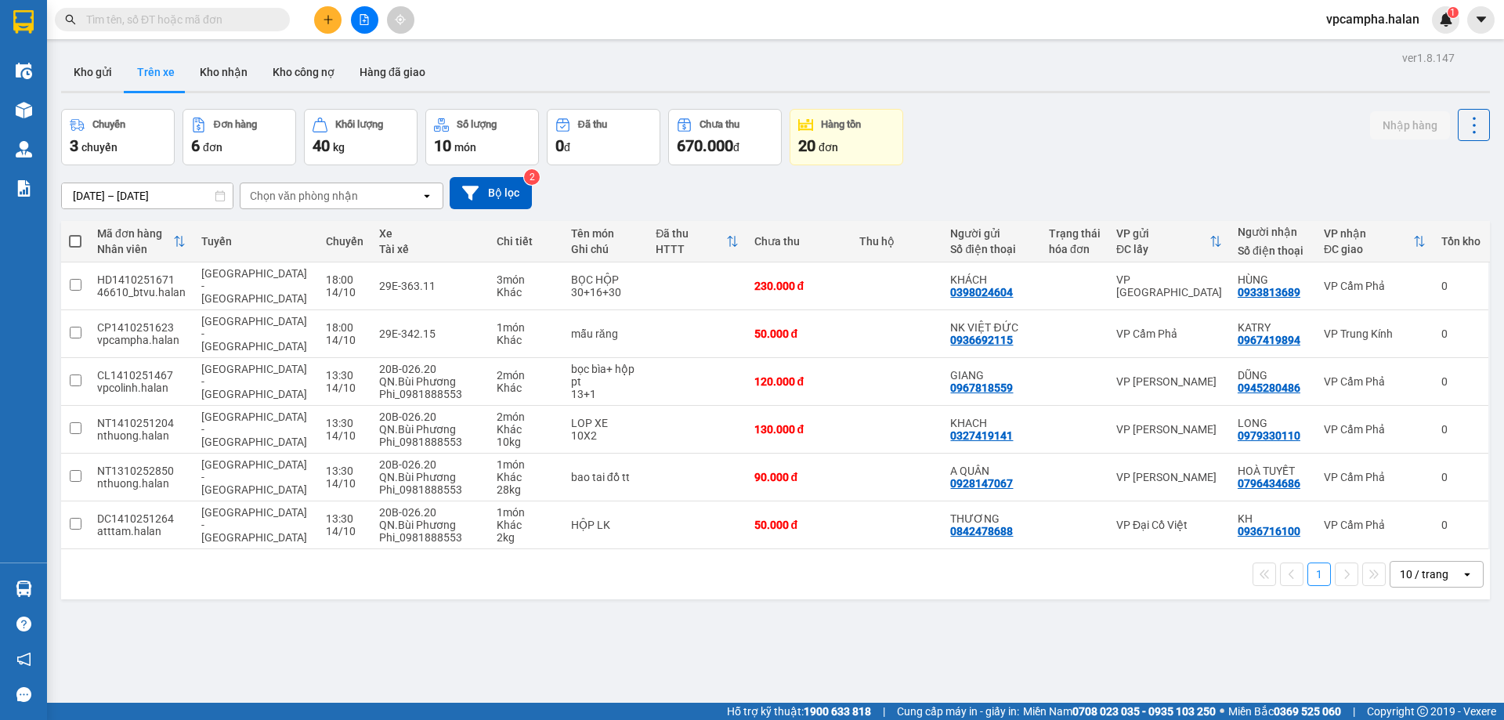
click at [769, 635] on section "Kết quả tìm kiếm ( 2628 ) Bộ lọc Mã ĐH Trạng thái Món hàng Thu hộ Tổng cước Chư…" at bounding box center [752, 360] width 1504 height 720
click at [230, 76] on button "Kho nhận" at bounding box center [223, 72] width 73 height 38
type input "16/08/2025 – 14/10/2025"
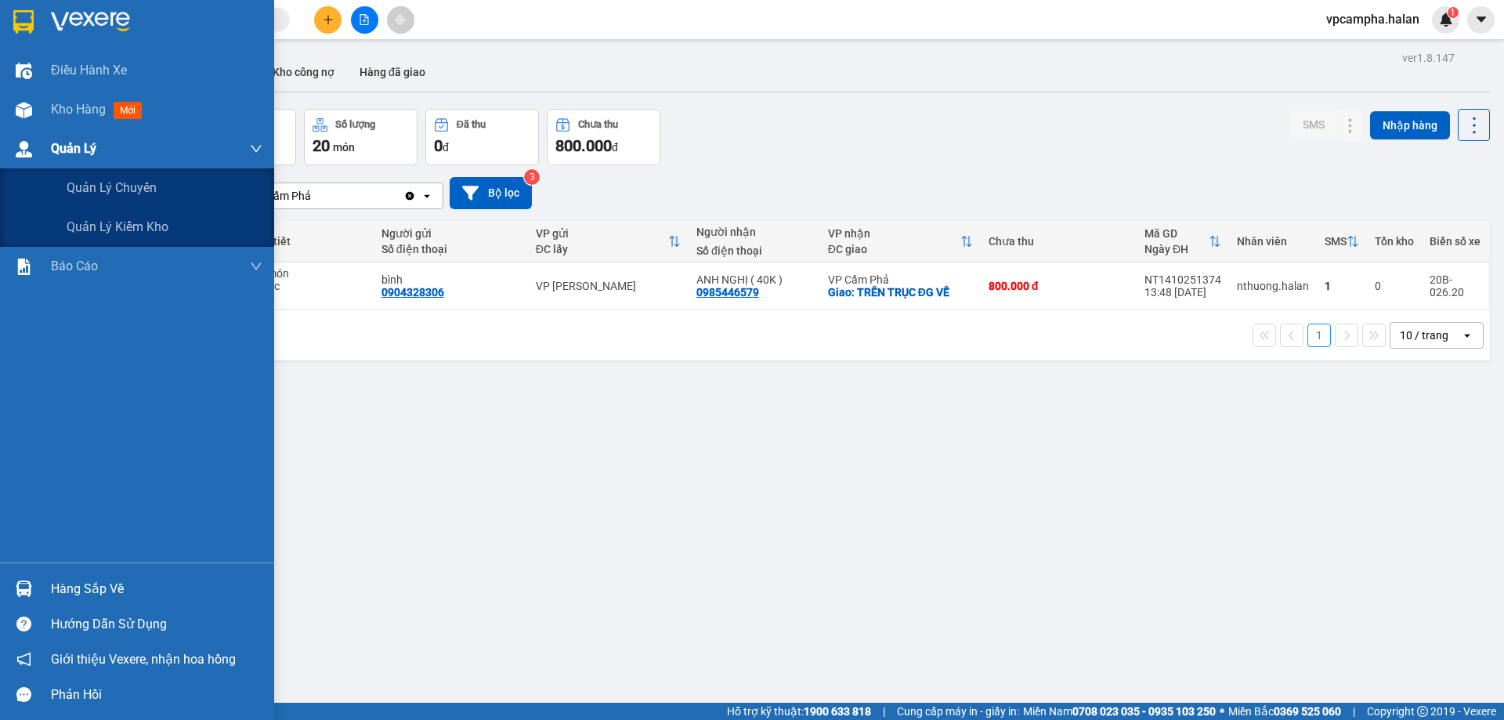
click at [33, 143] on div at bounding box center [23, 149] width 27 height 27
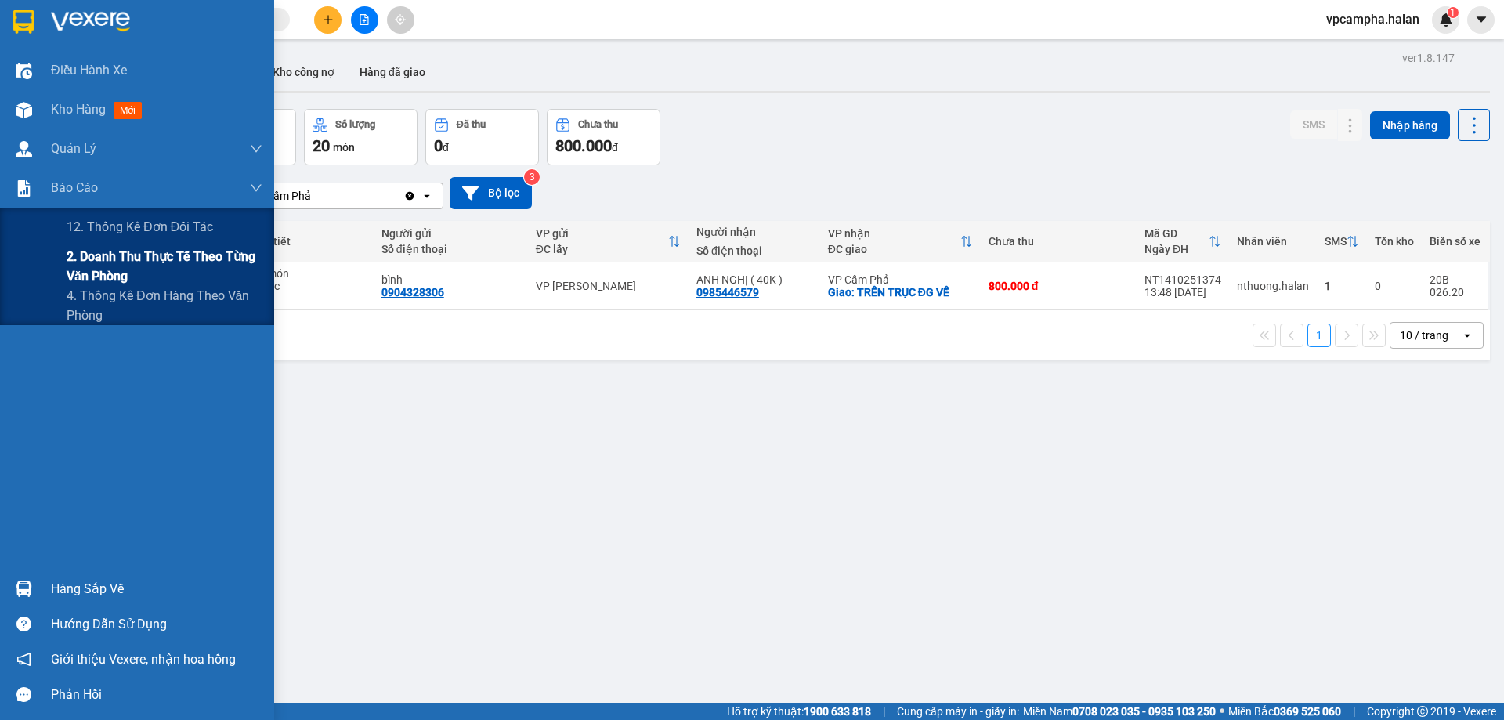
click at [70, 262] on span "2. Doanh thu thực tế theo từng văn phòng" at bounding box center [165, 266] width 196 height 39
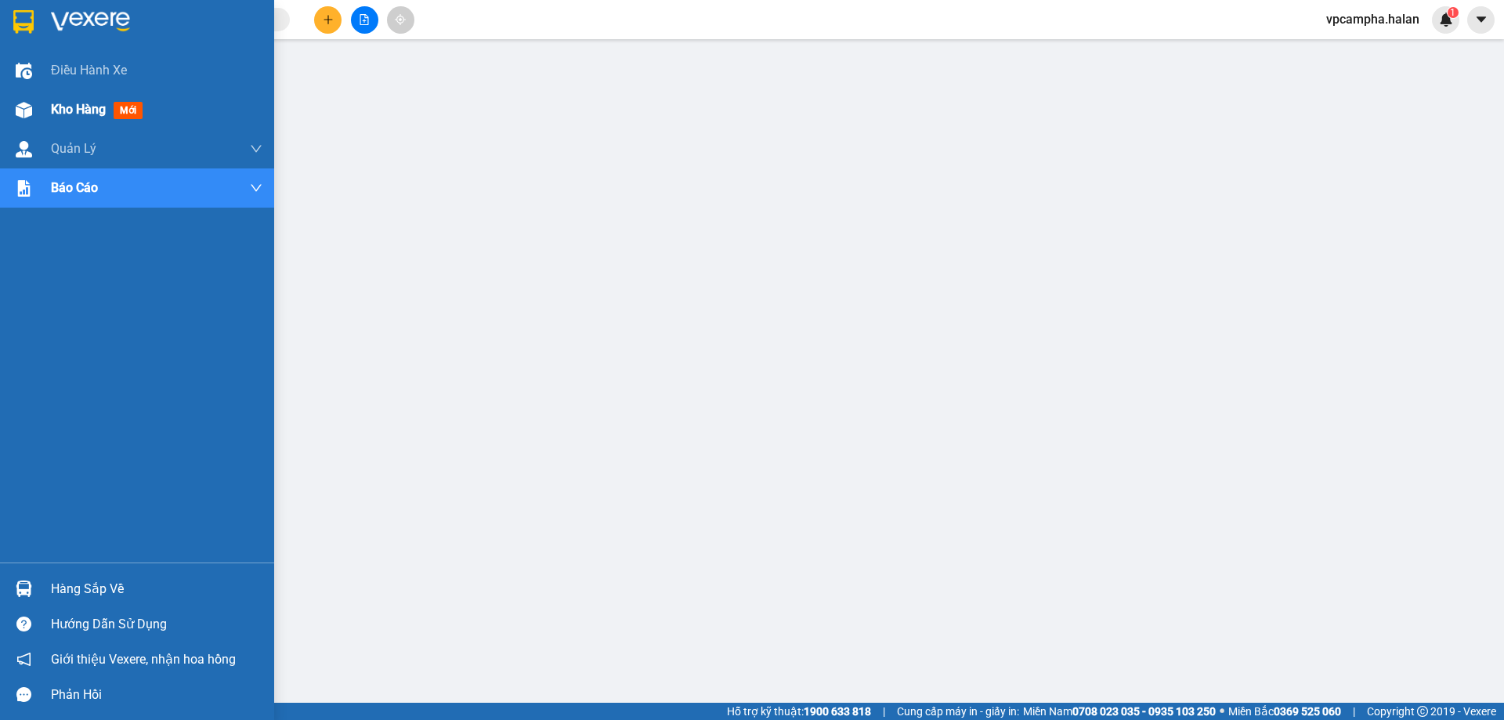
click at [30, 103] on img at bounding box center [24, 110] width 16 height 16
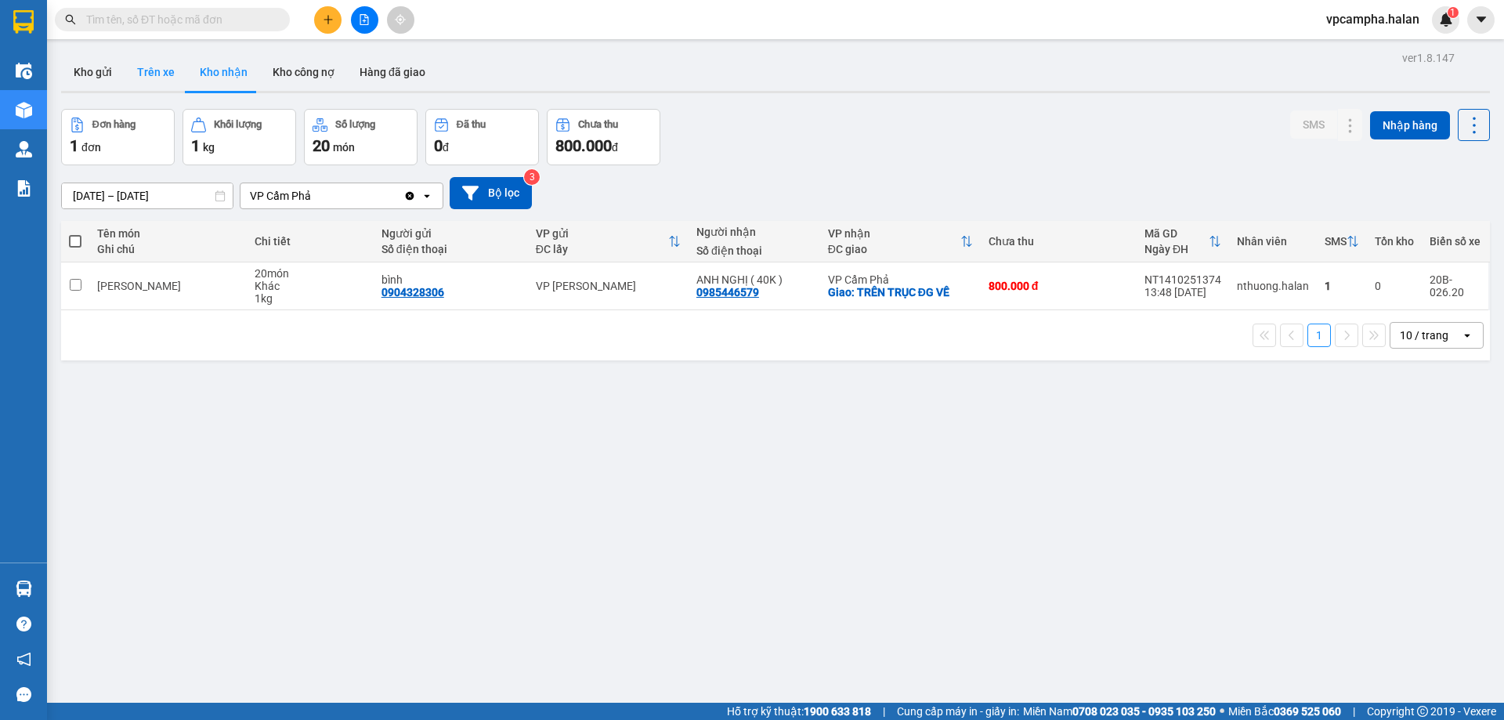
click at [160, 73] on button "Trên xe" at bounding box center [156, 72] width 63 height 38
type input "[DATE] – [DATE]"
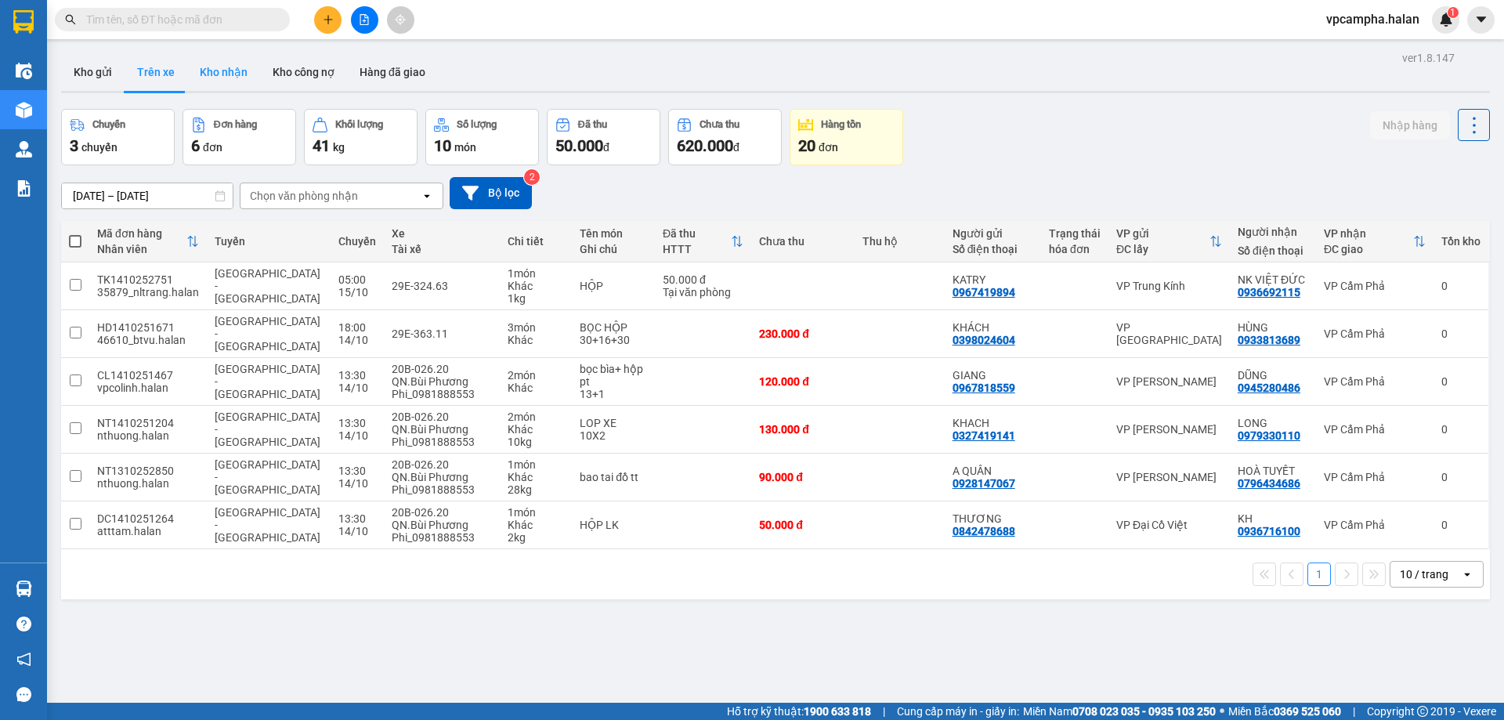
click at [236, 74] on button "Kho nhận" at bounding box center [223, 72] width 73 height 38
type input "[DATE] – [DATE]"
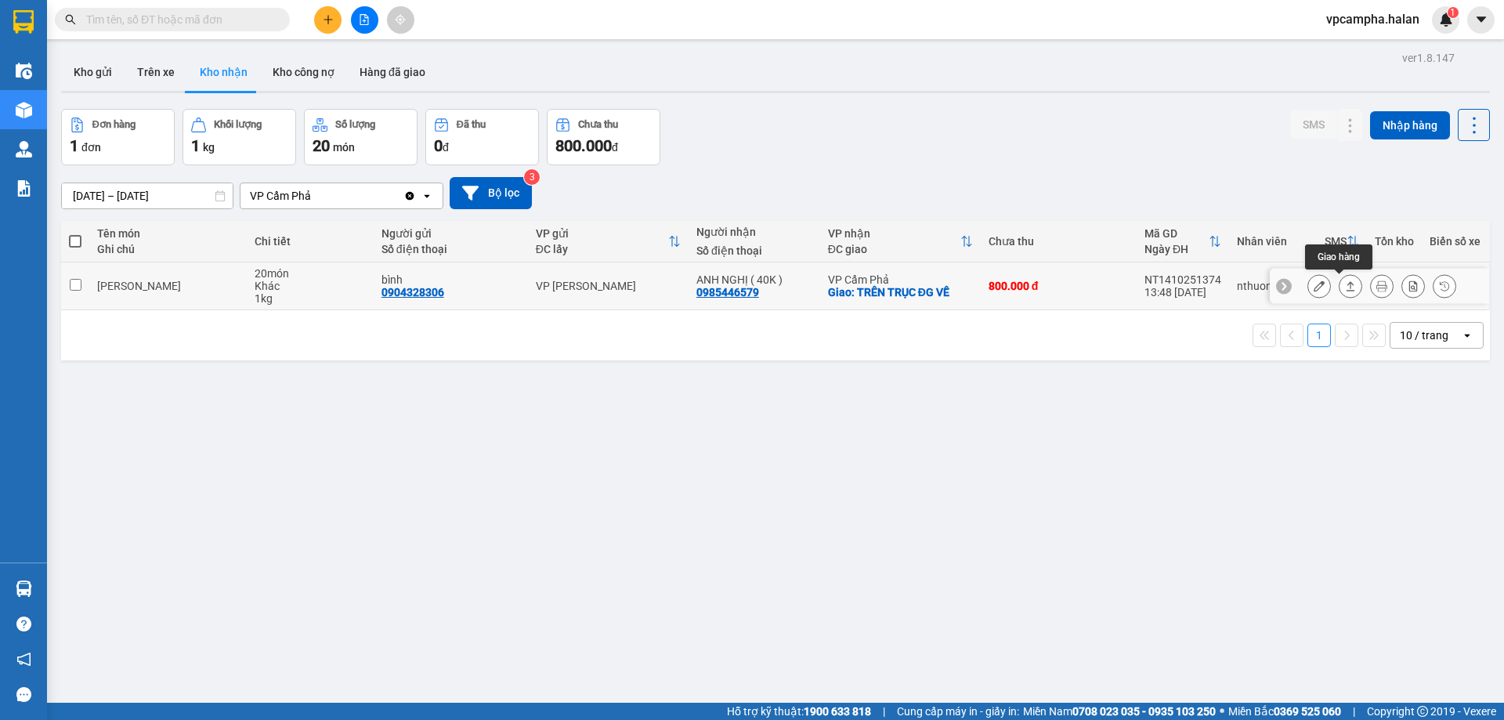
click at [1345, 282] on icon at bounding box center [1350, 285] width 11 height 11
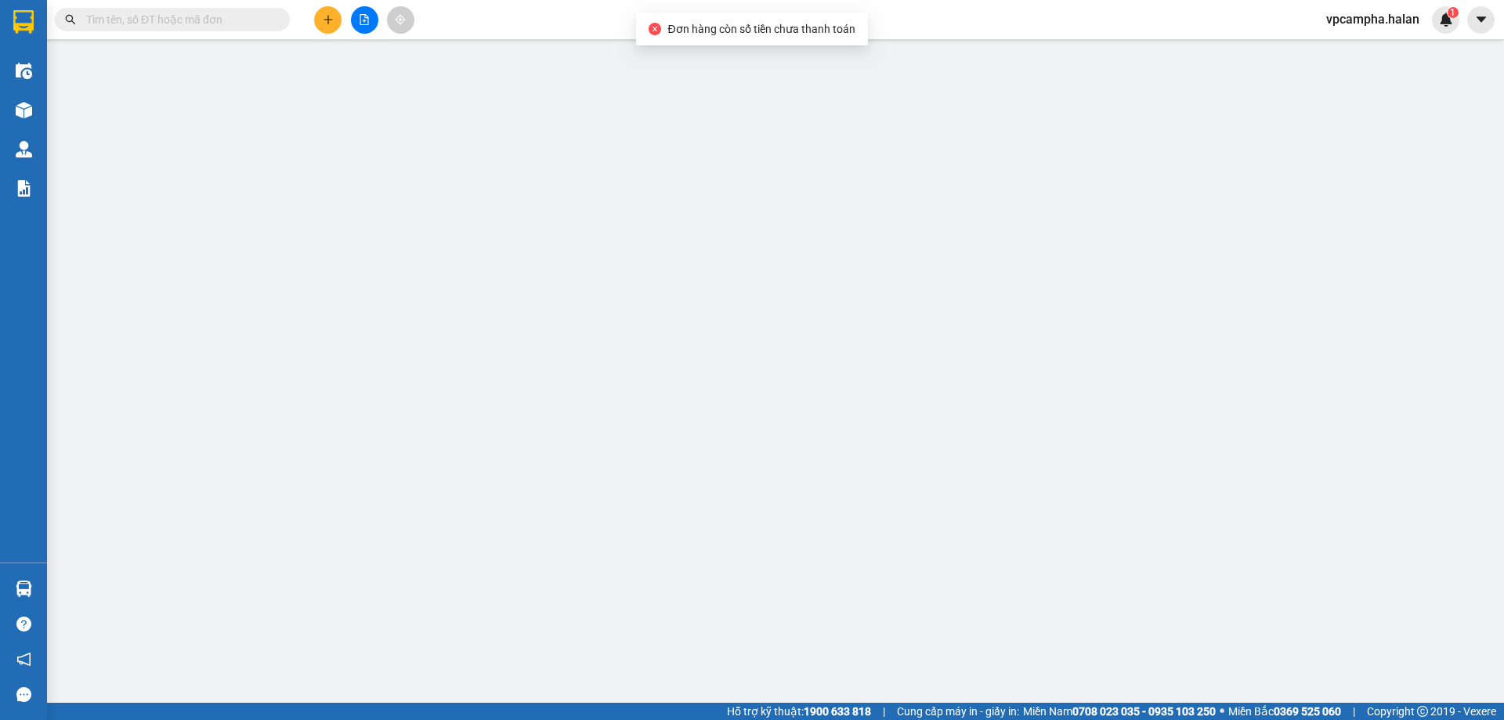
type input "0904328306"
type input "bình"
type input "0985446579"
type input "ANH NGHỊ ( 40K )"
checkbox input "true"
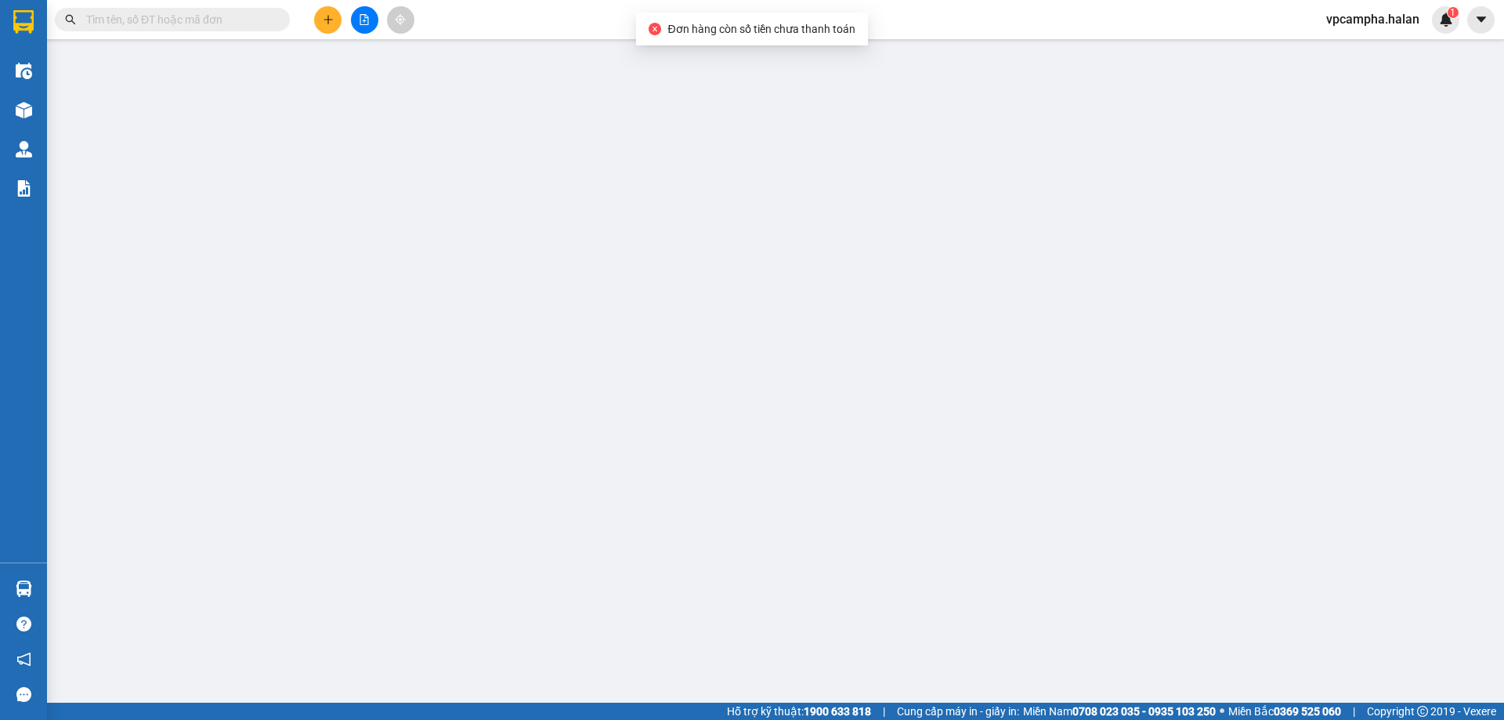
type input "TRÊN TRỤC ĐG VỀ"
type input "0"
type input "800.000"
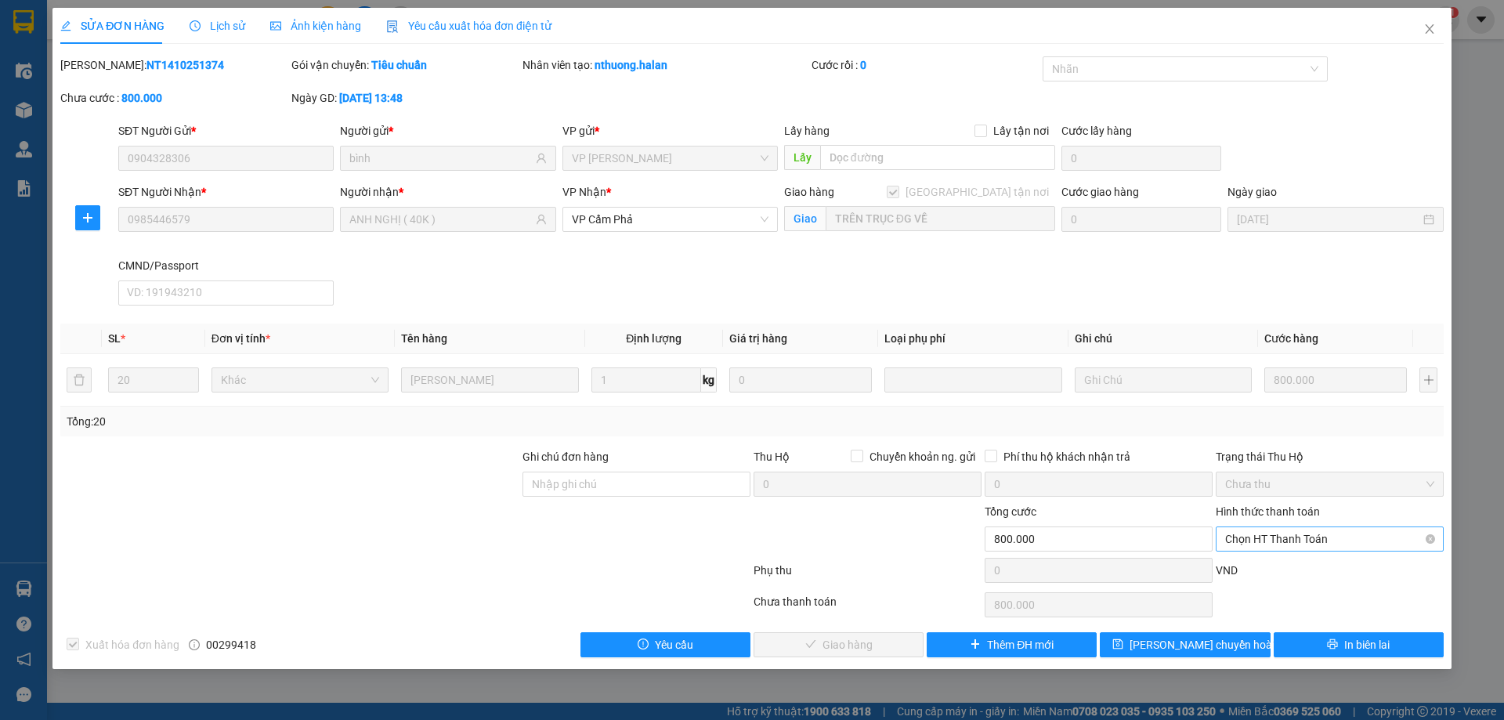
click at [1293, 537] on span "Chọn HT Thanh Toán" at bounding box center [1329, 539] width 209 height 24
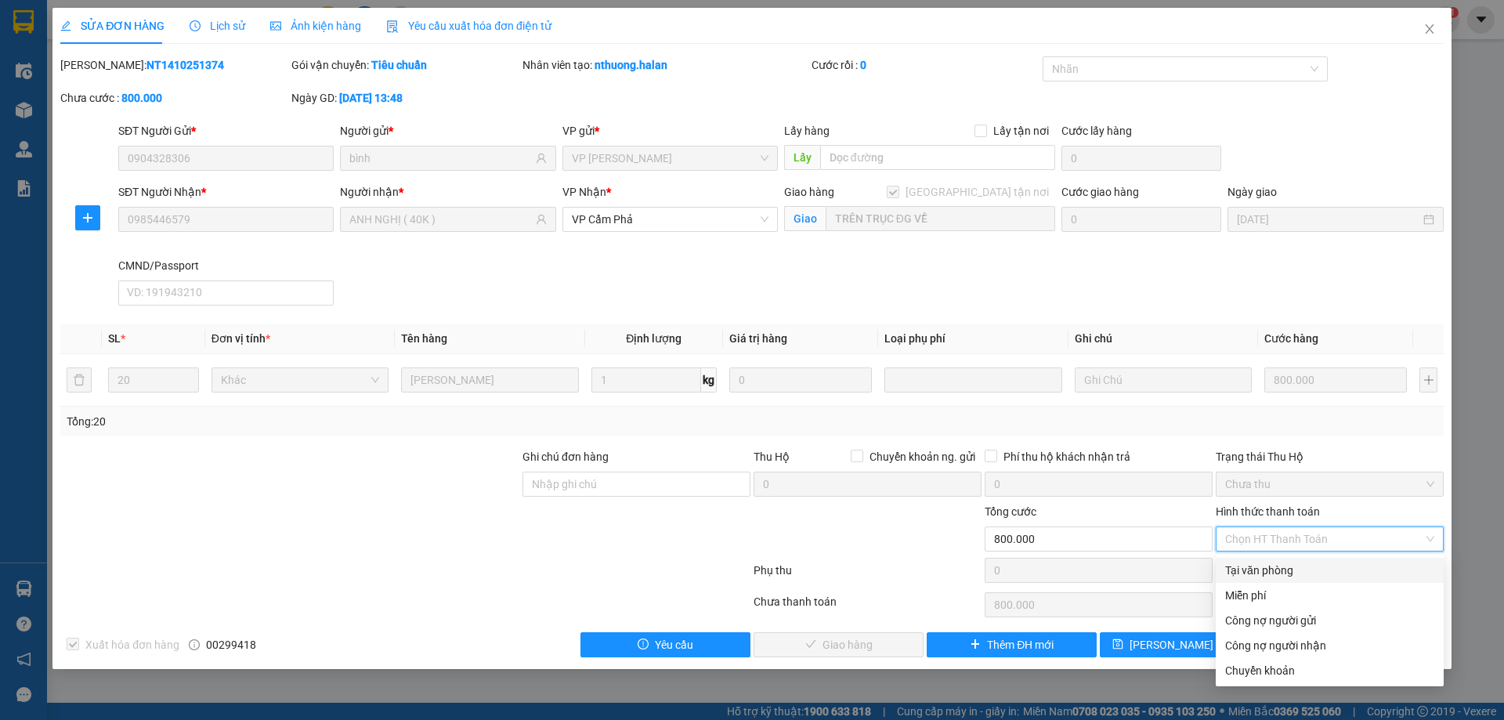
click at [1284, 567] on div "Tại văn phòng" at bounding box center [1329, 570] width 209 height 17
type input "0"
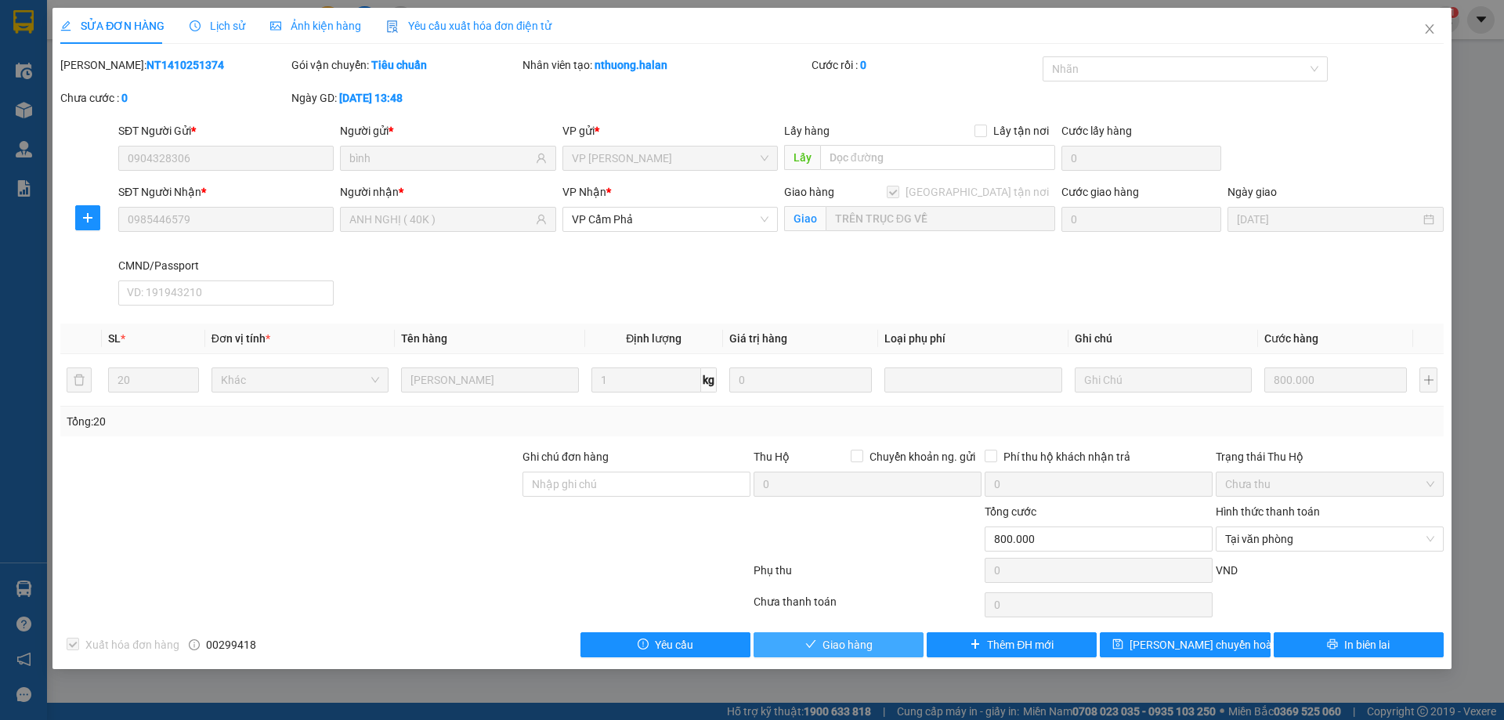
click at [870, 635] on button "Giao hàng" at bounding box center [839, 644] width 170 height 25
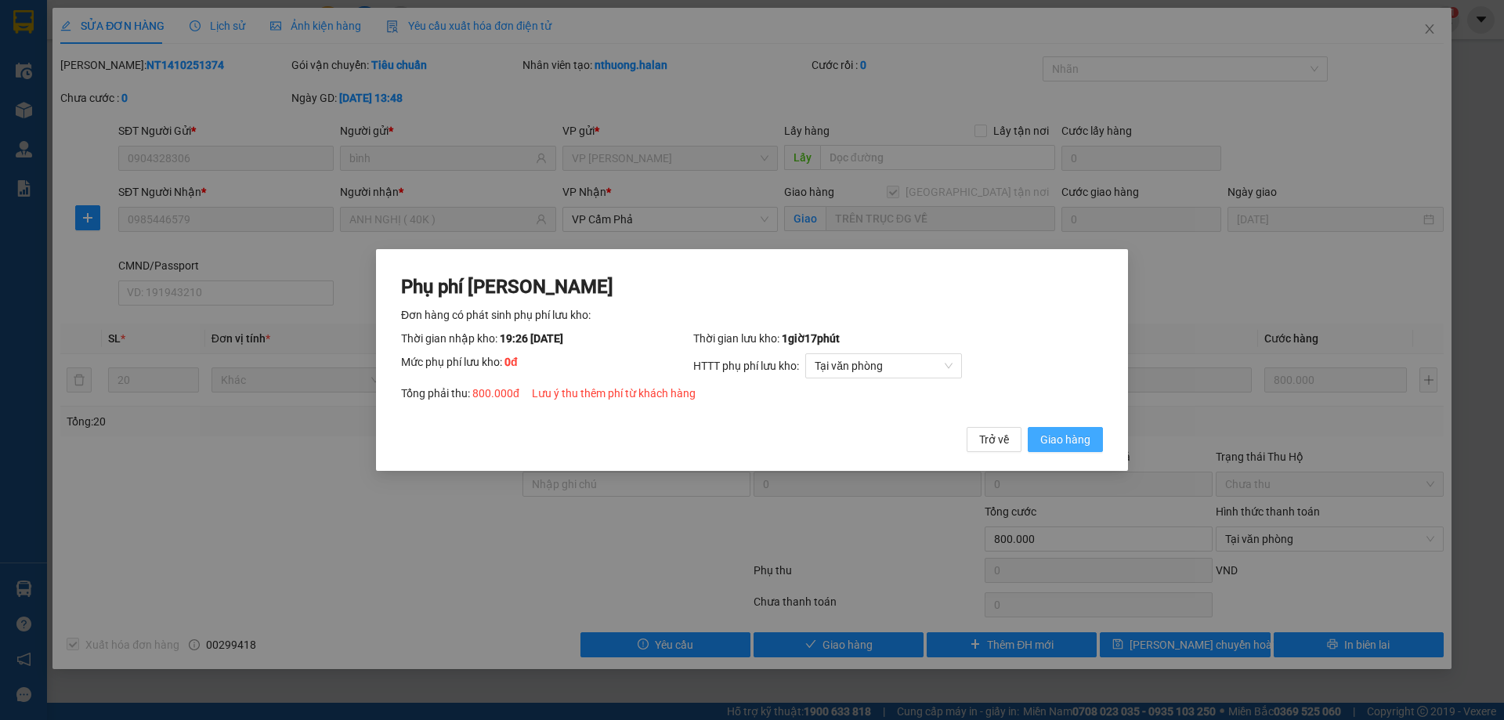
click at [1085, 440] on span "Giao hàng" at bounding box center [1065, 439] width 50 height 17
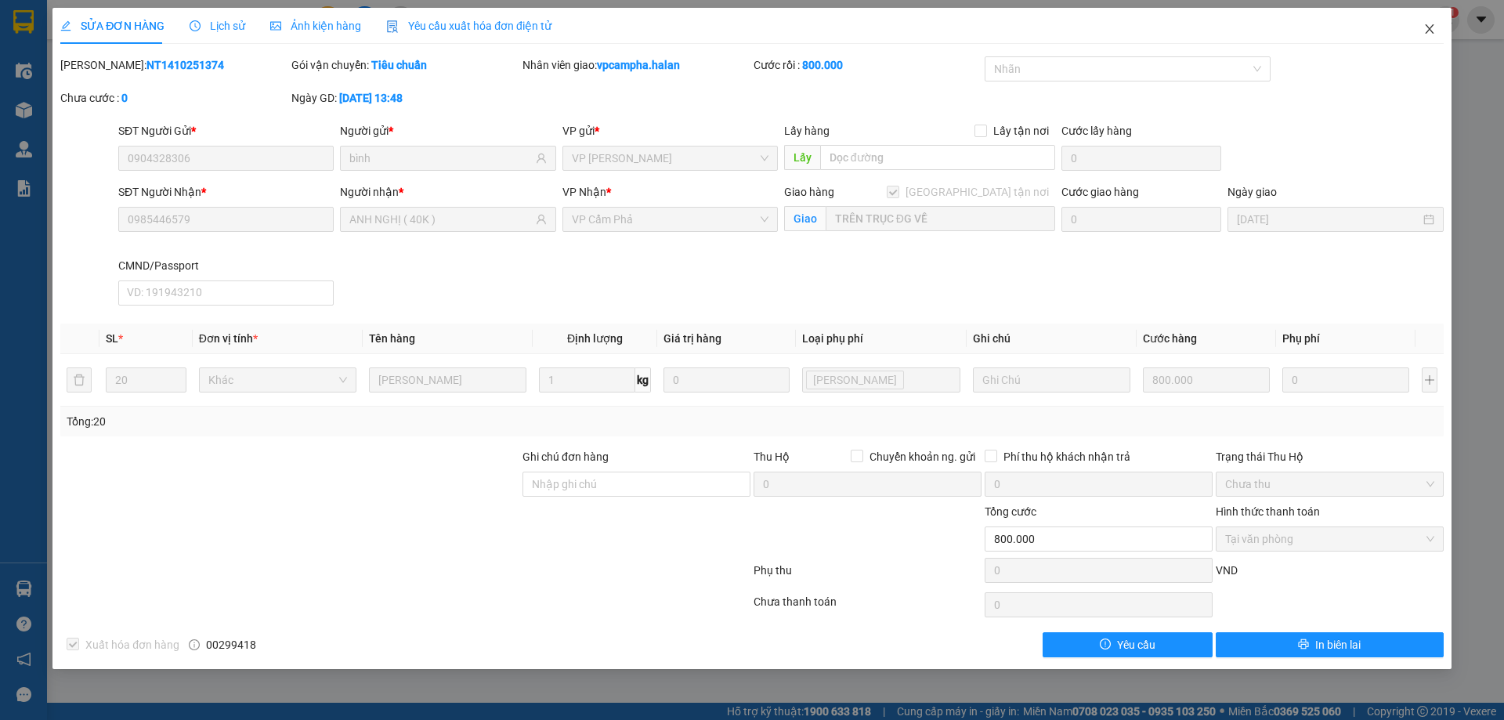
click at [1431, 30] on icon "close" at bounding box center [1430, 29] width 13 height 13
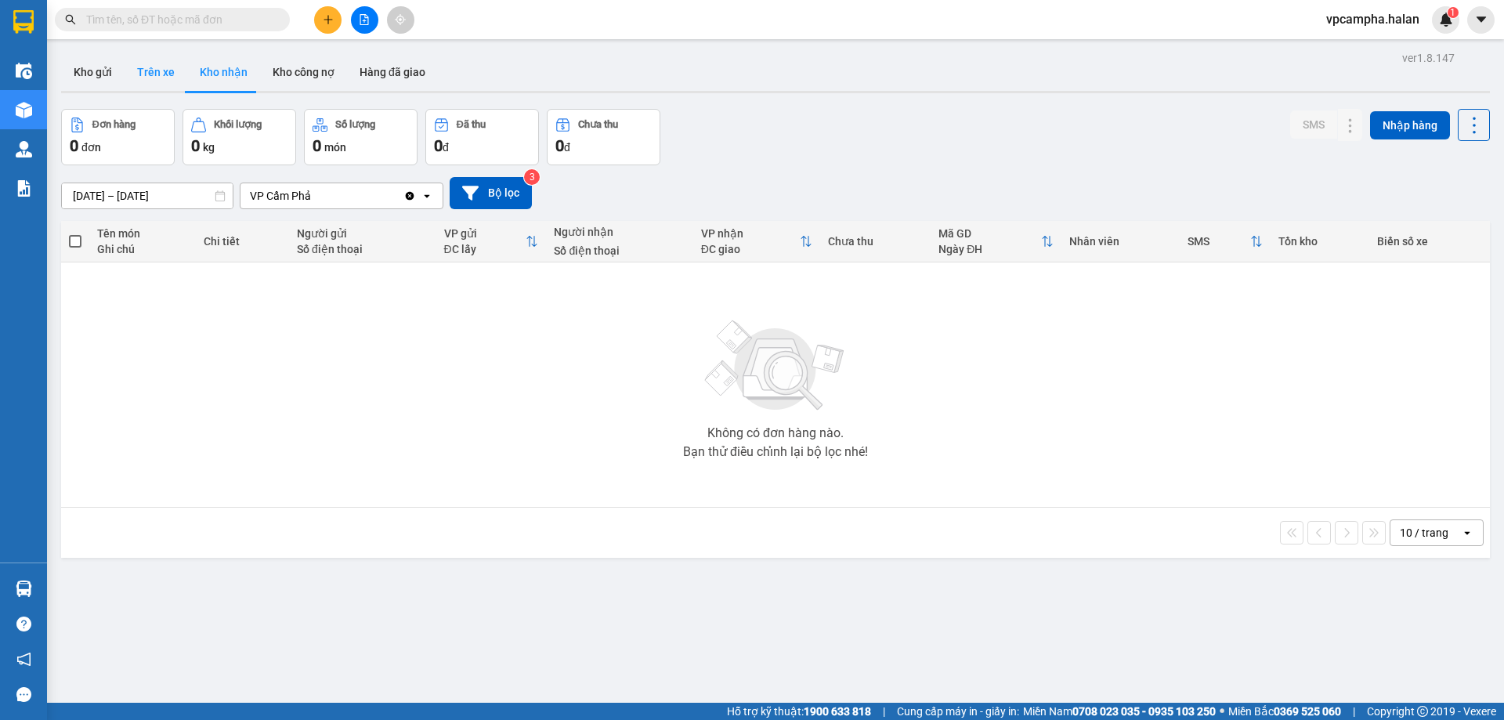
click at [141, 67] on button "Trên xe" at bounding box center [156, 72] width 63 height 38
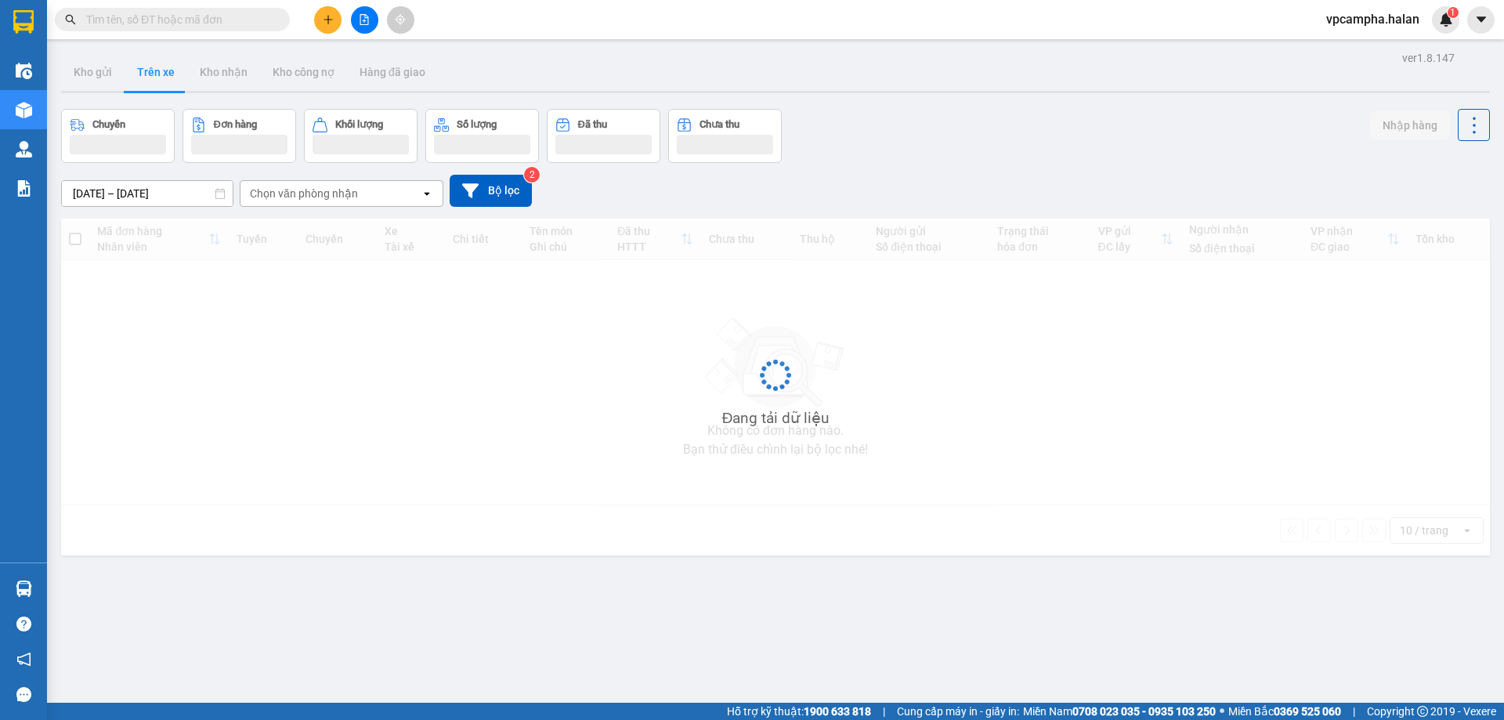
type input "[DATE] – [DATE]"
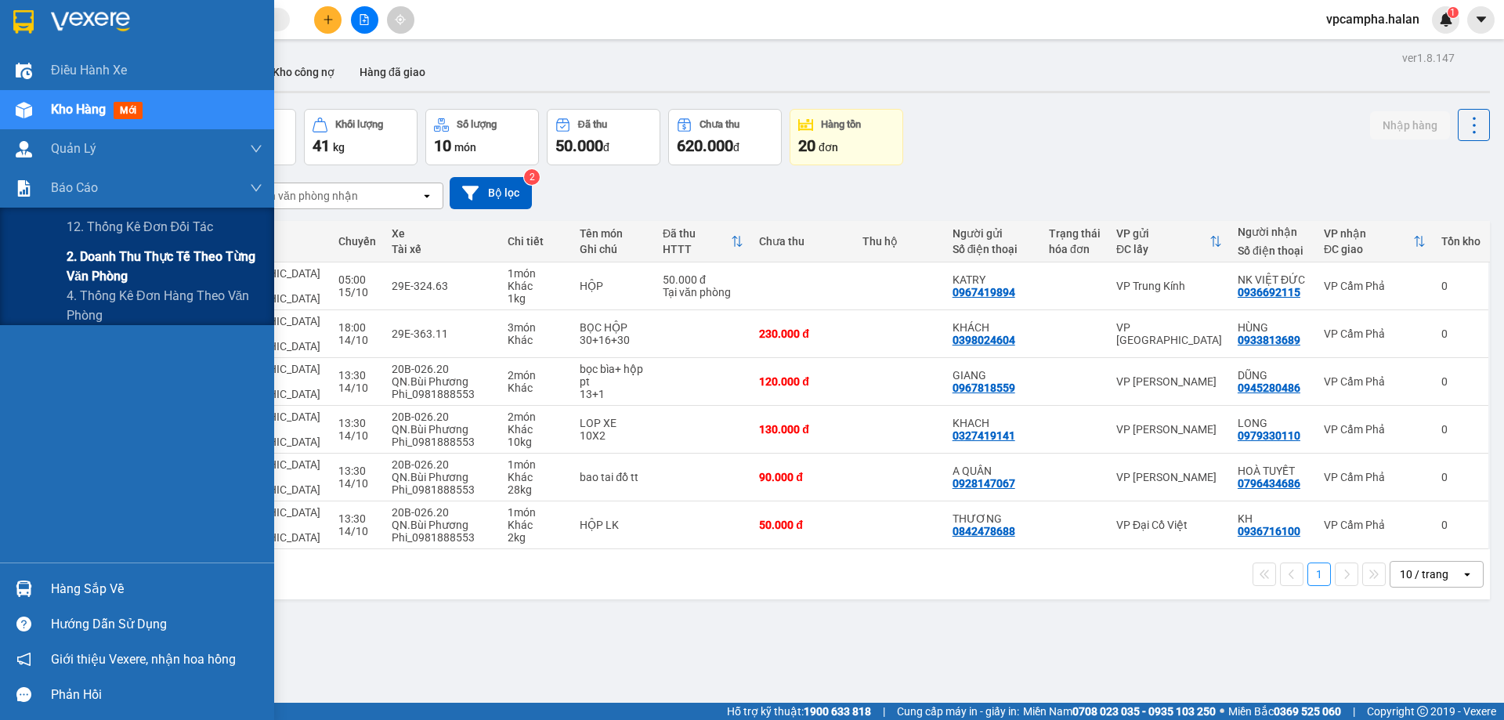
click at [95, 273] on span "2. Doanh thu thực tế theo từng văn phòng" at bounding box center [165, 266] width 196 height 39
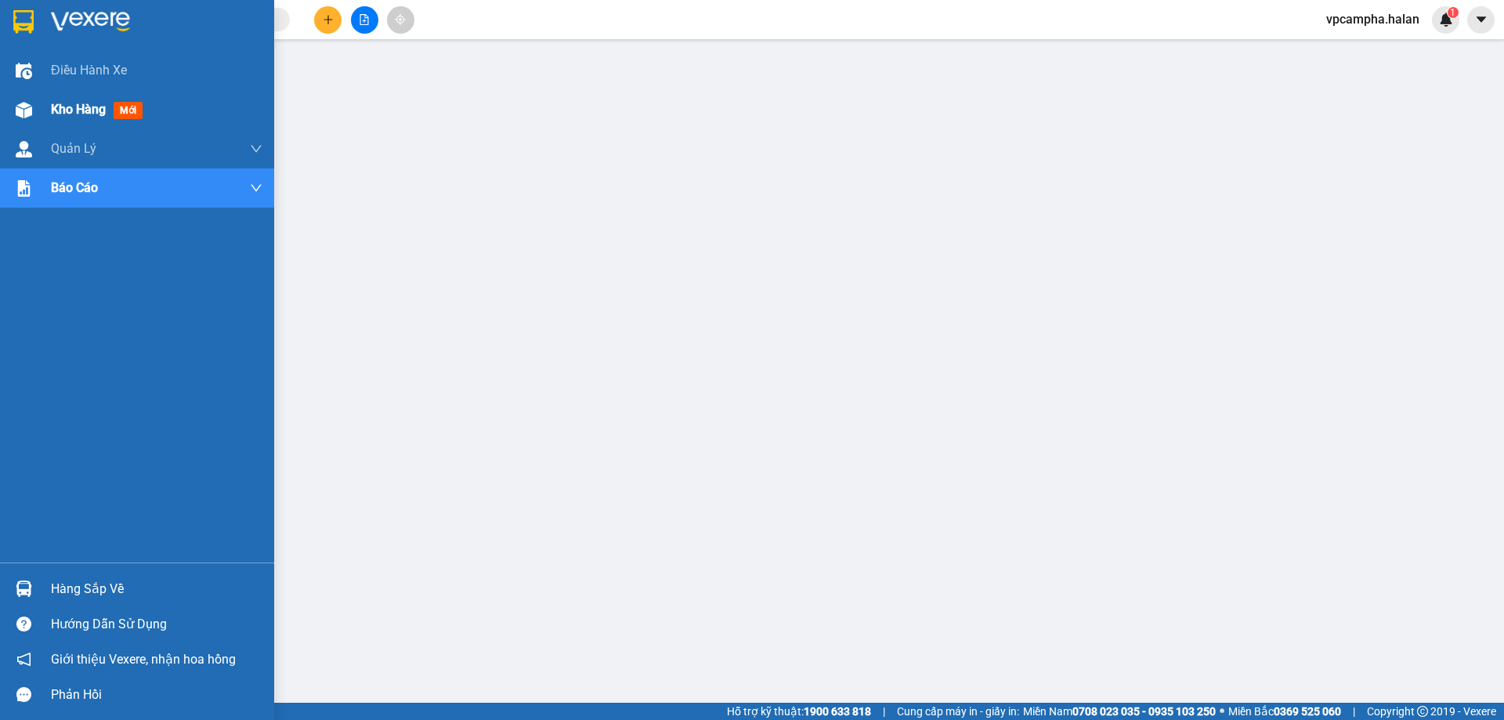
click at [37, 106] on div at bounding box center [23, 109] width 27 height 27
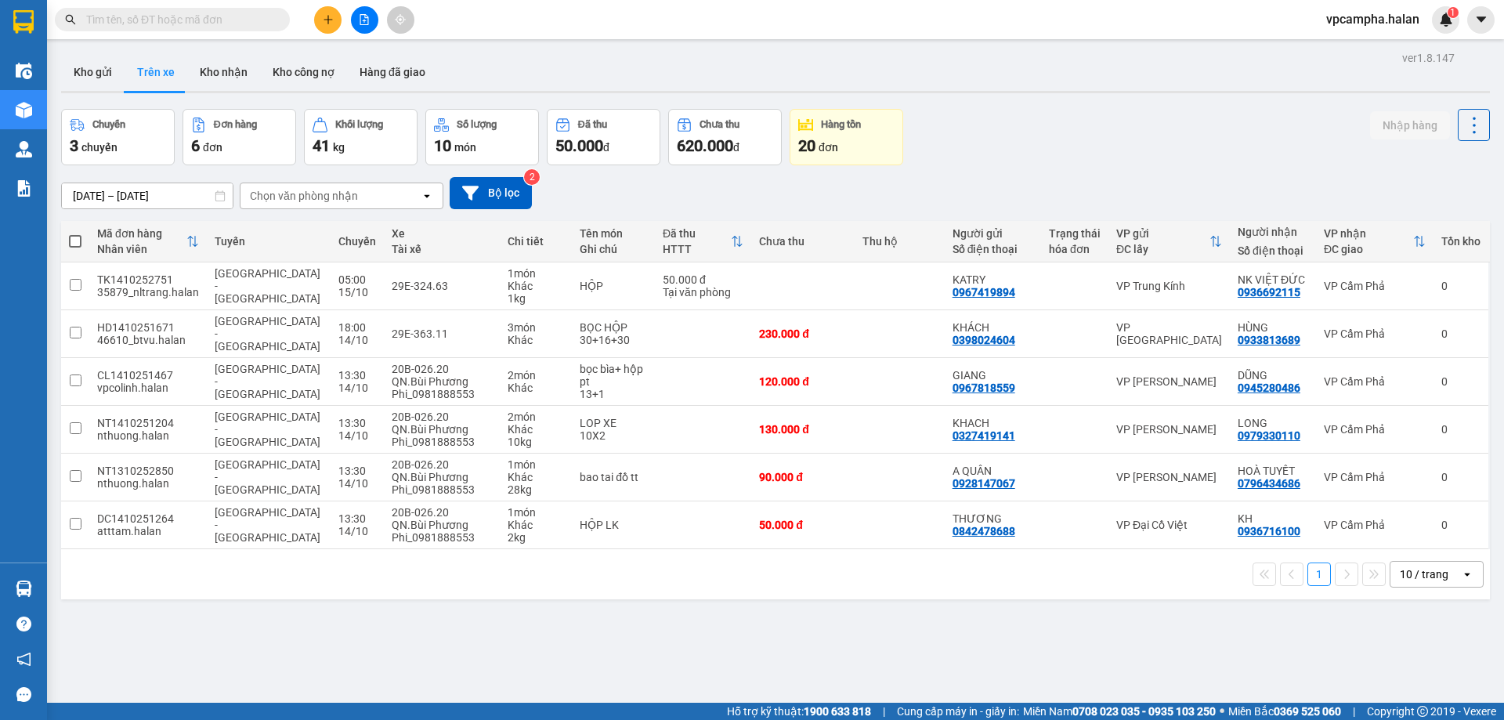
click at [934, 73] on div "Kho gửi Trên xe Kho nhận Kho công nợ Hàng đã giao" at bounding box center [775, 74] width 1429 height 42
